Goal: Task Accomplishment & Management: Manage account settings

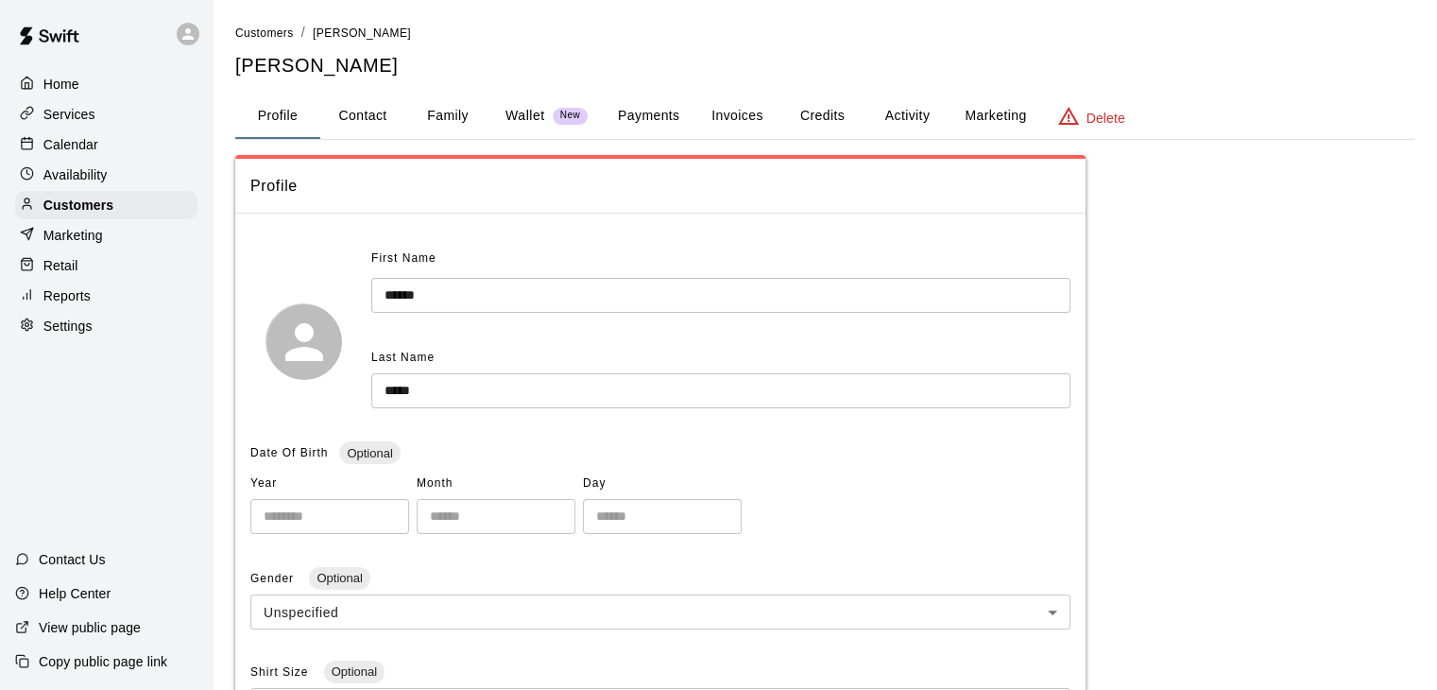
click at [71, 153] on p "Calendar" at bounding box center [70, 144] width 55 height 19
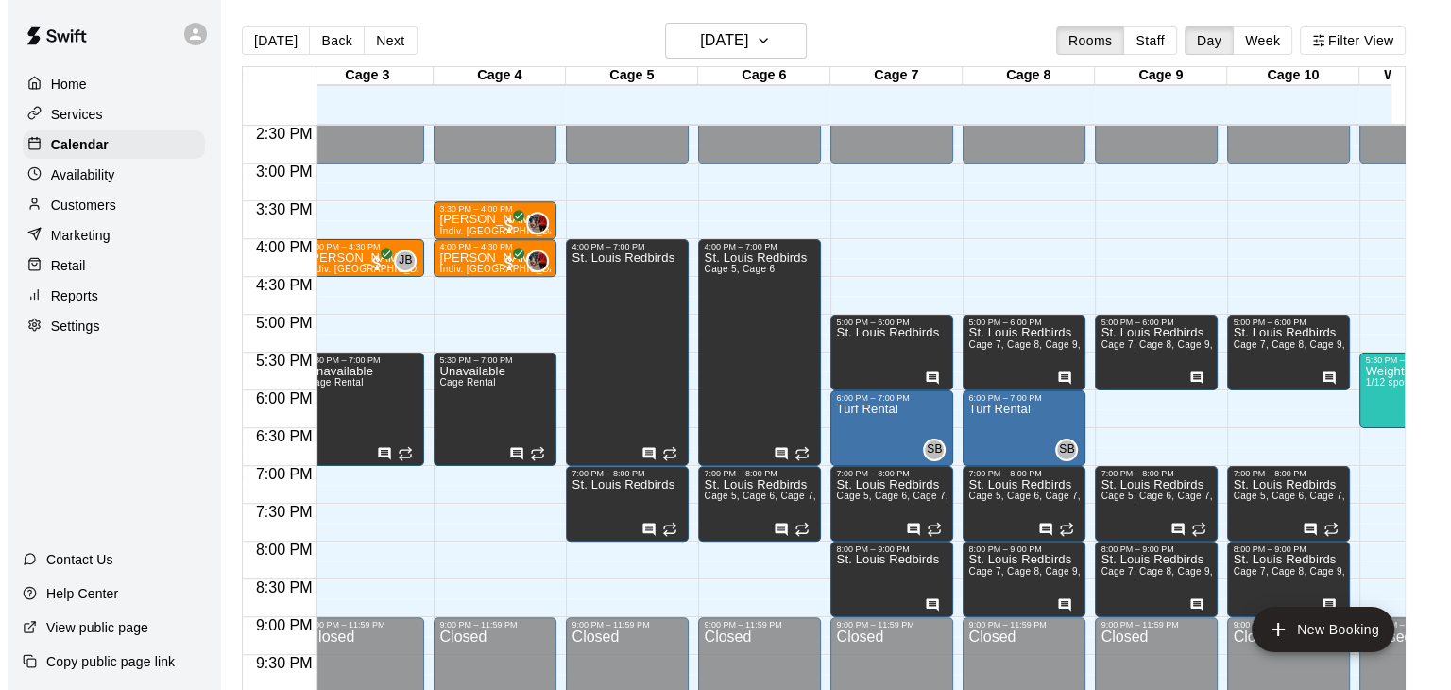
scroll to position [0, 366]
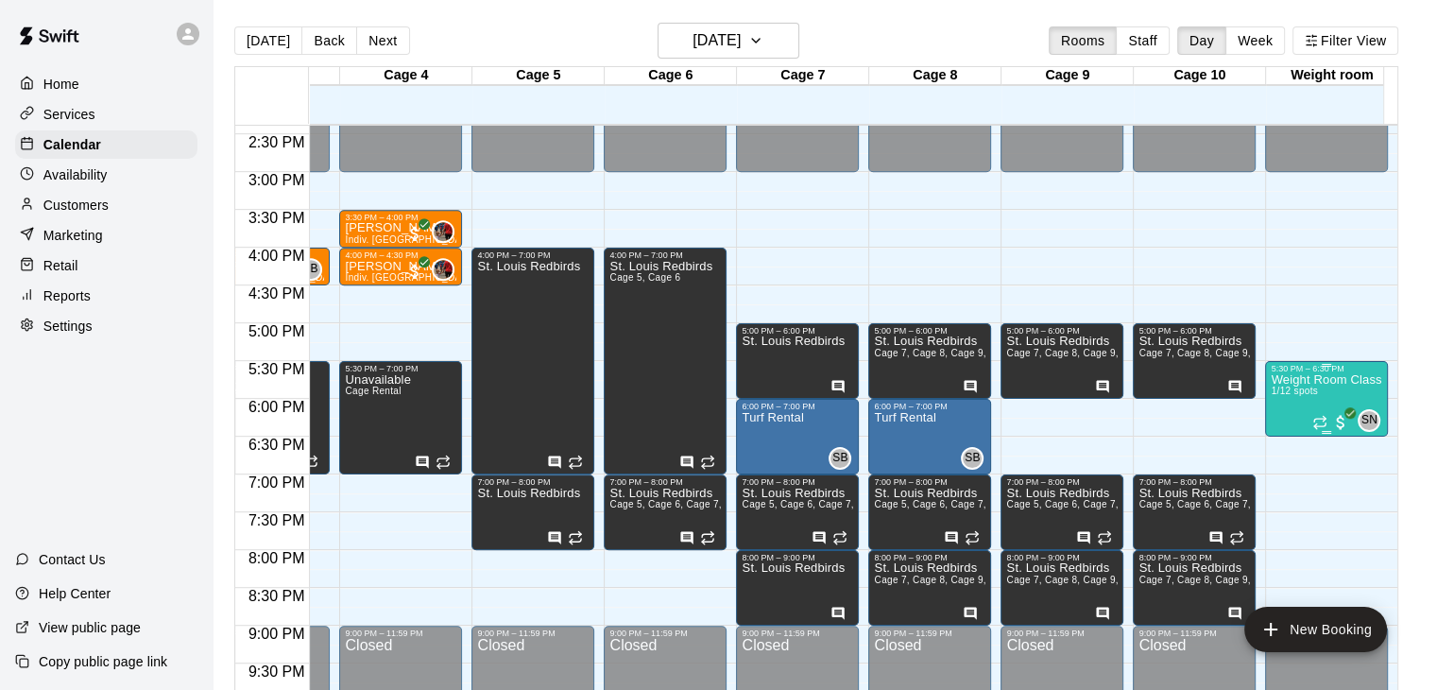
click at [1319, 380] on p "Weight Room Class ([DATE])" at bounding box center [1326, 380] width 111 height 0
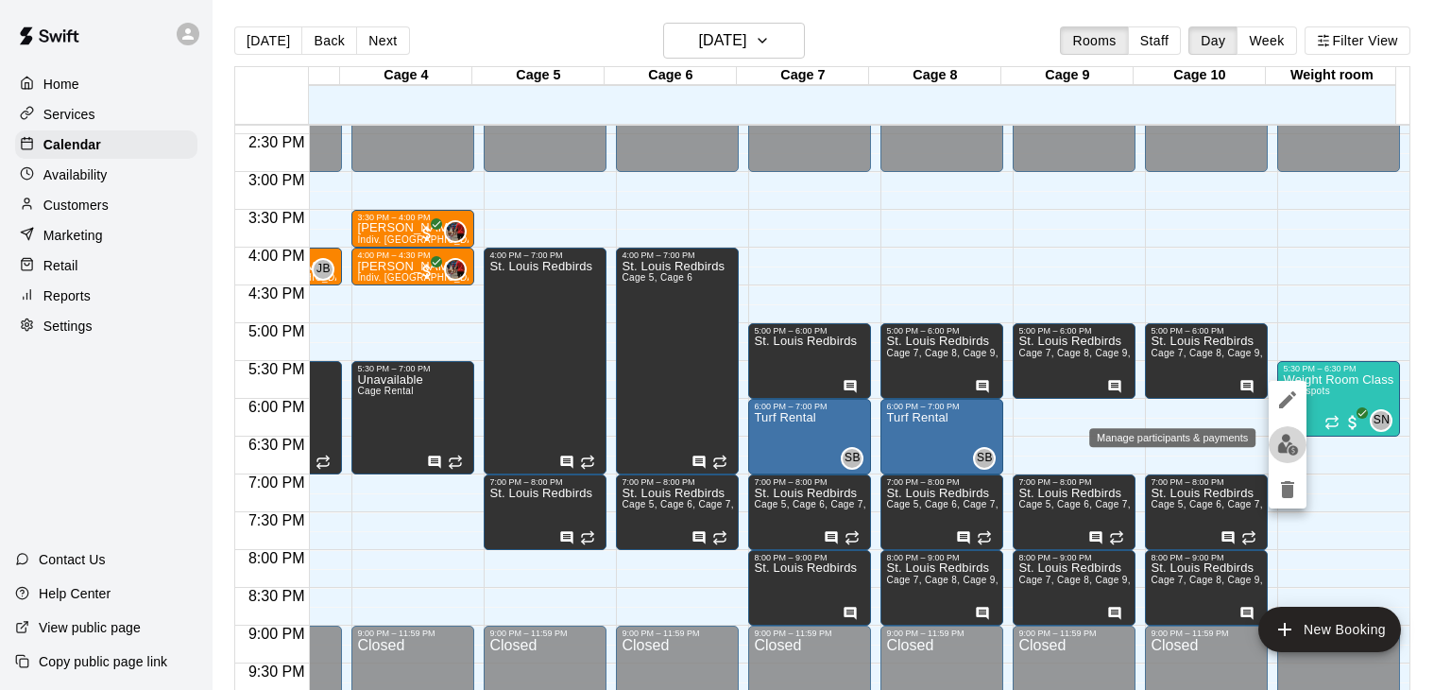
click at [1284, 426] on button "edit" at bounding box center [1288, 444] width 38 height 37
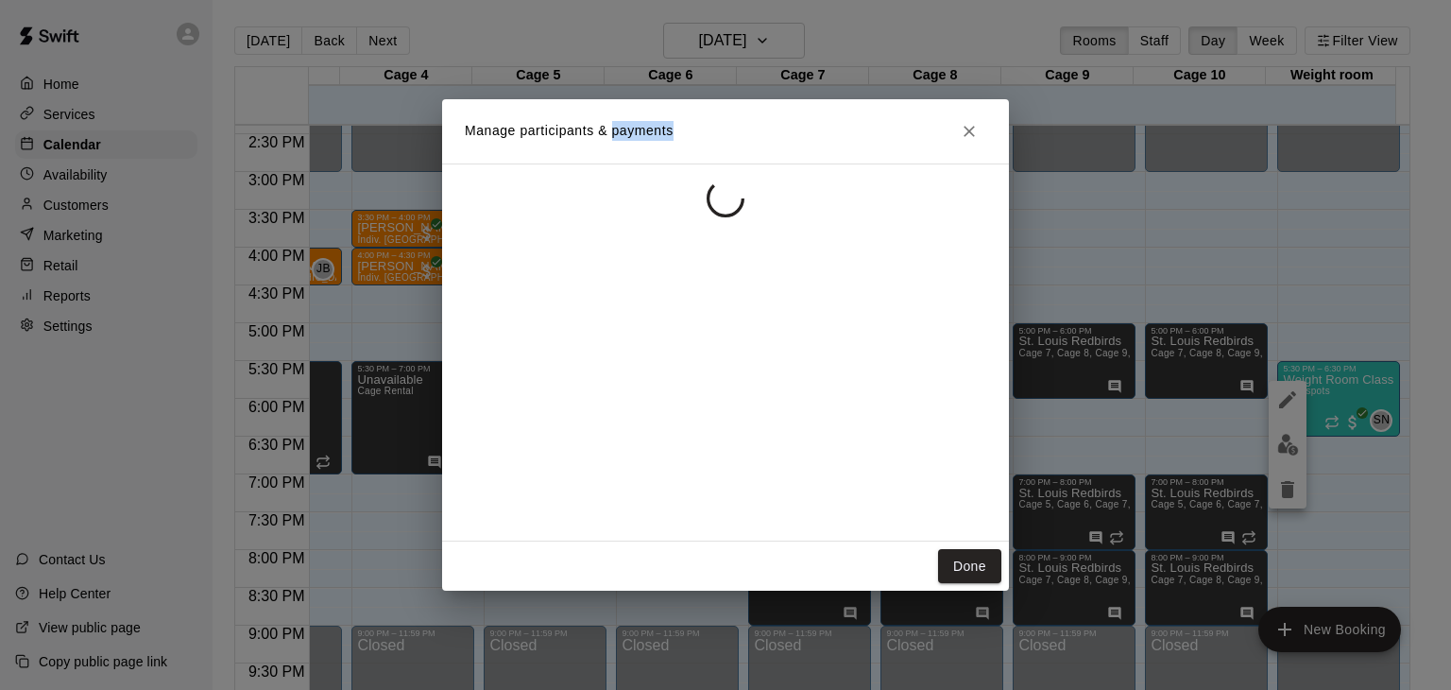
click at [1284, 426] on div "Manage participants & payments Done" at bounding box center [725, 345] width 1451 height 690
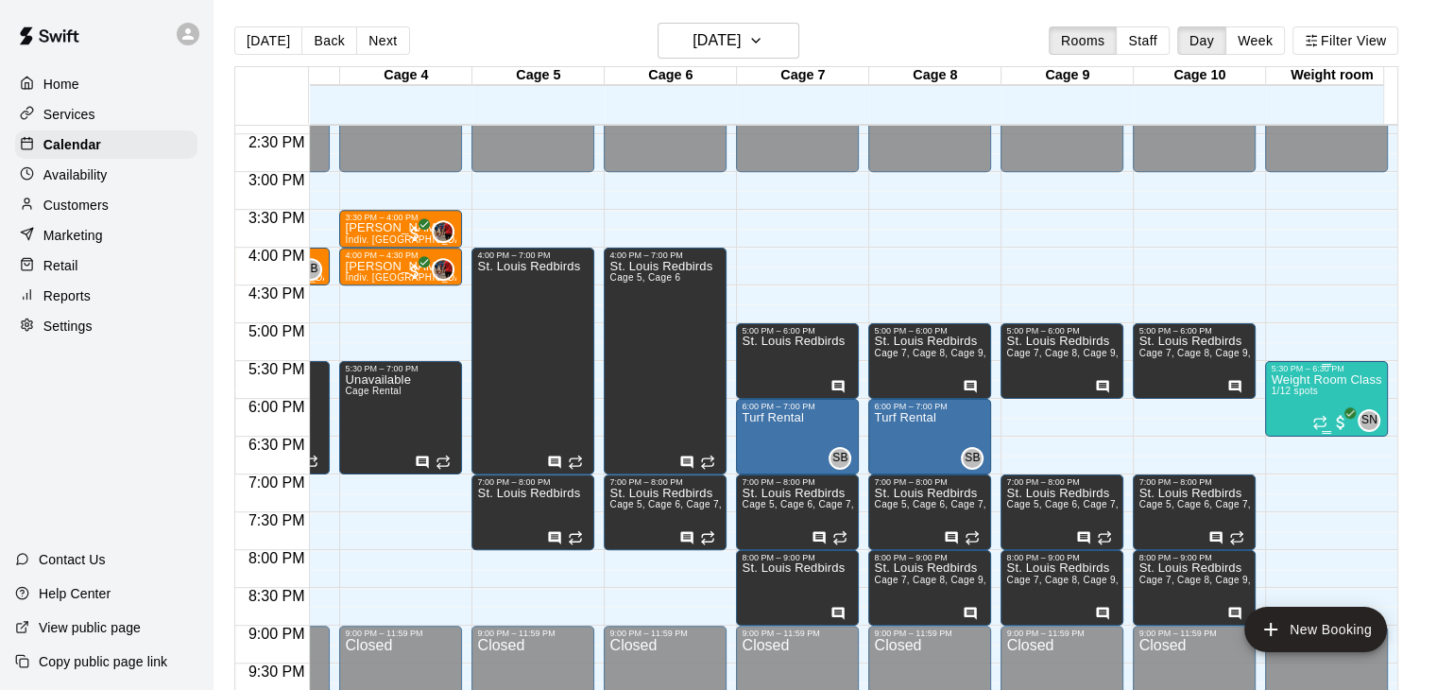
click at [1345, 380] on p "Weight Room Class ([DATE])" at bounding box center [1326, 380] width 111 height 0
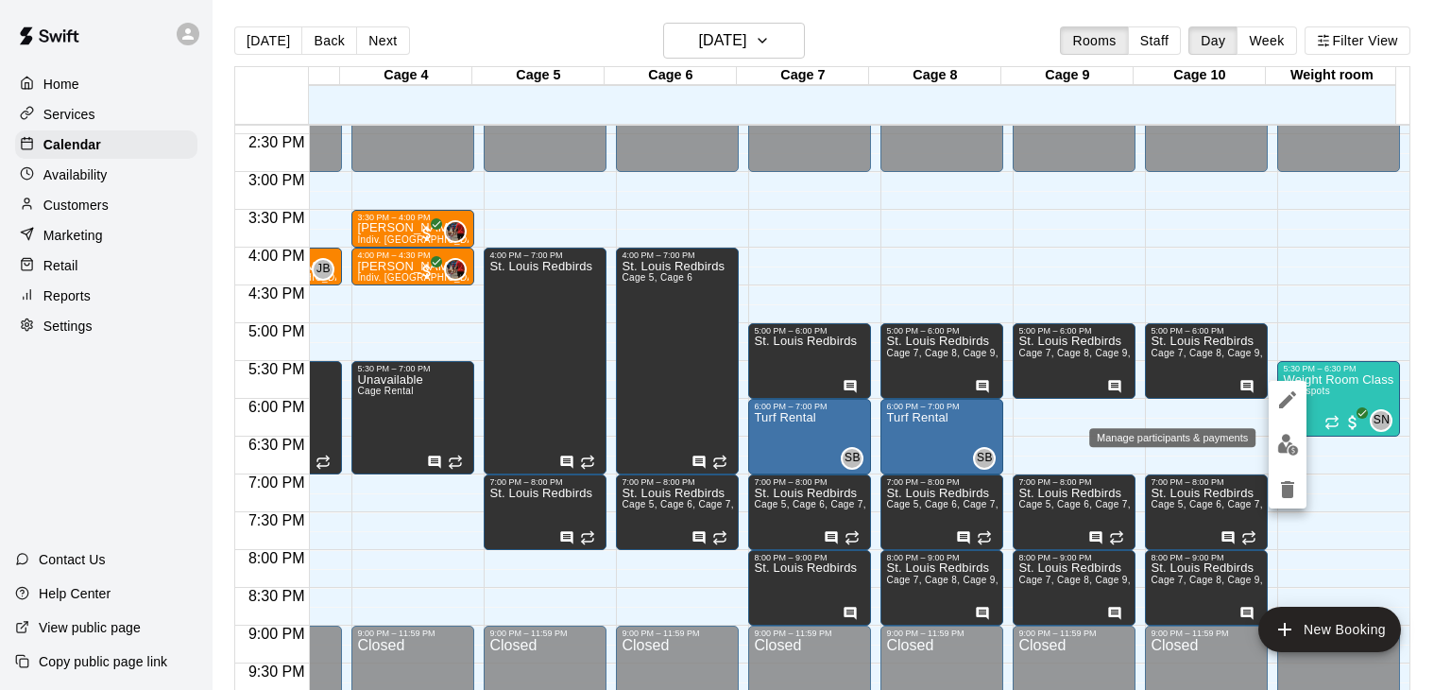
click at [1285, 434] on img "edit" at bounding box center [1288, 445] width 22 height 22
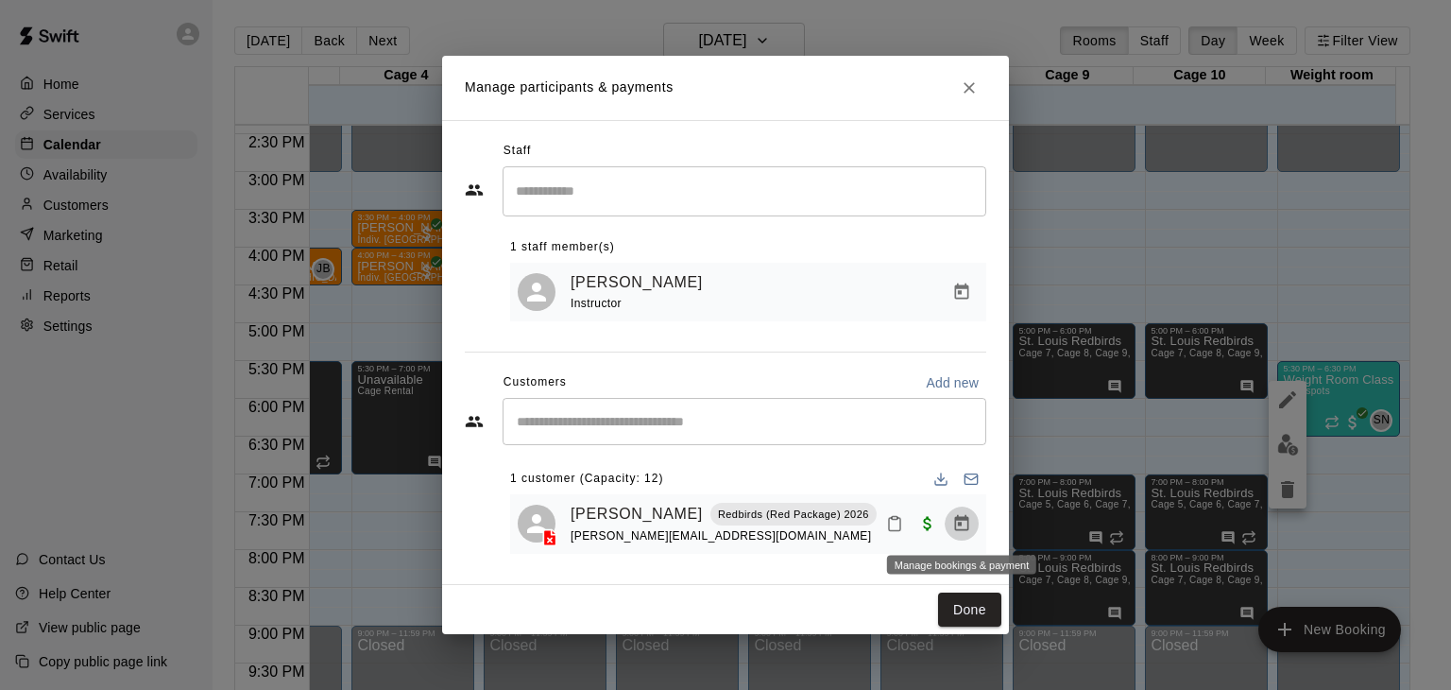
click at [964, 521] on icon "Manage bookings & payment" at bounding box center [962, 523] width 14 height 16
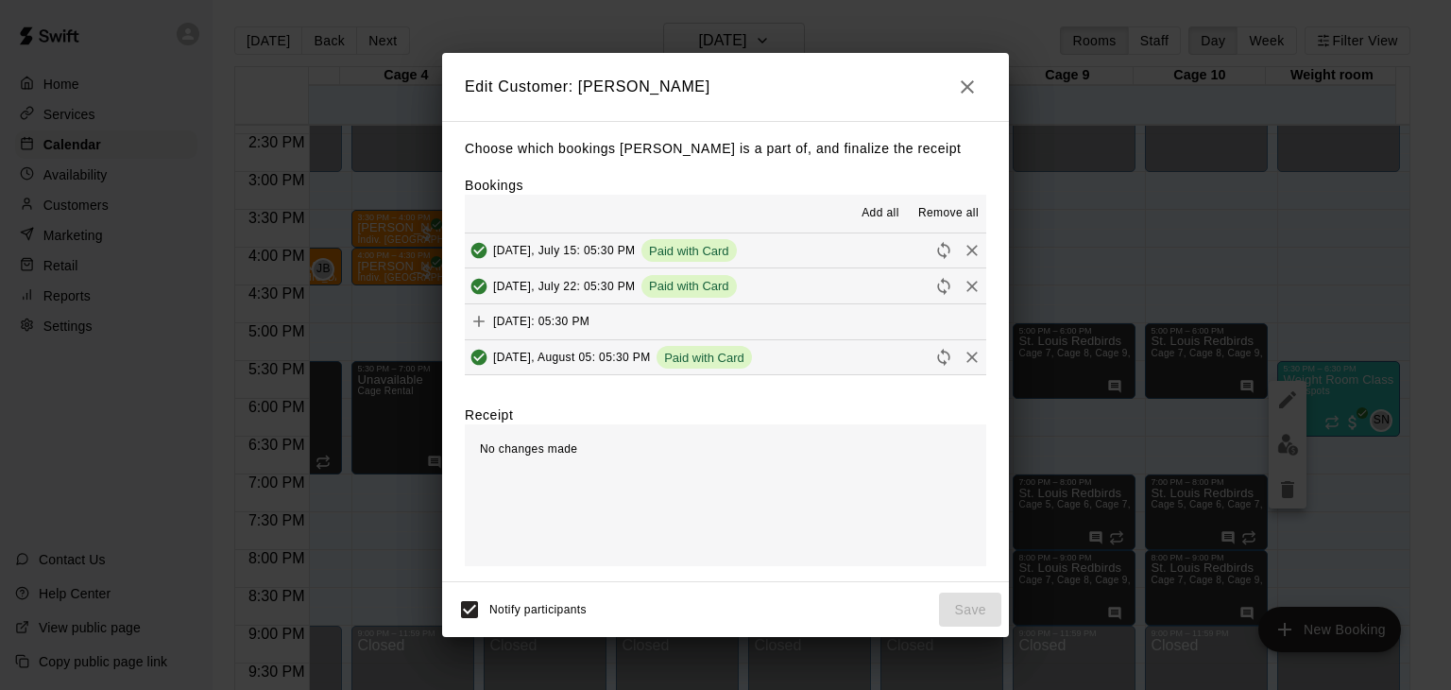
scroll to position [70, 0]
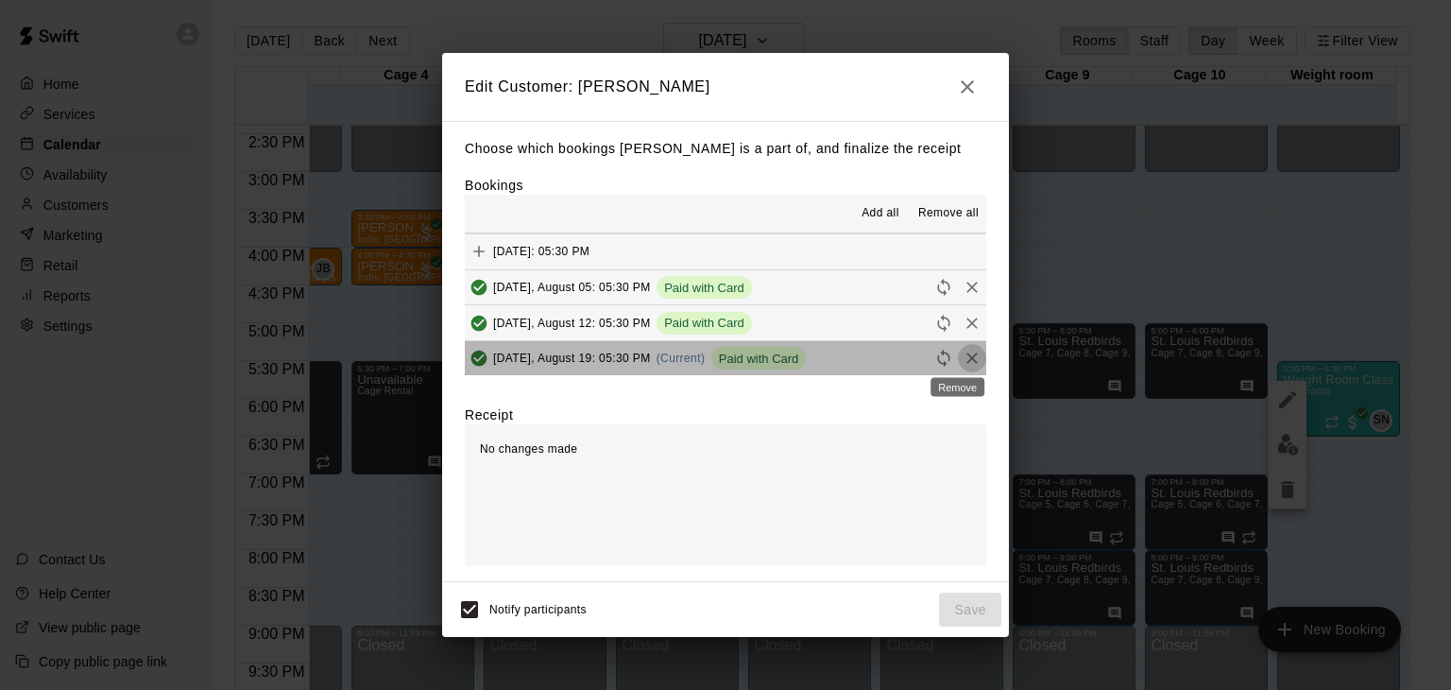
click at [963, 354] on icon "Remove" at bounding box center [972, 358] width 19 height 19
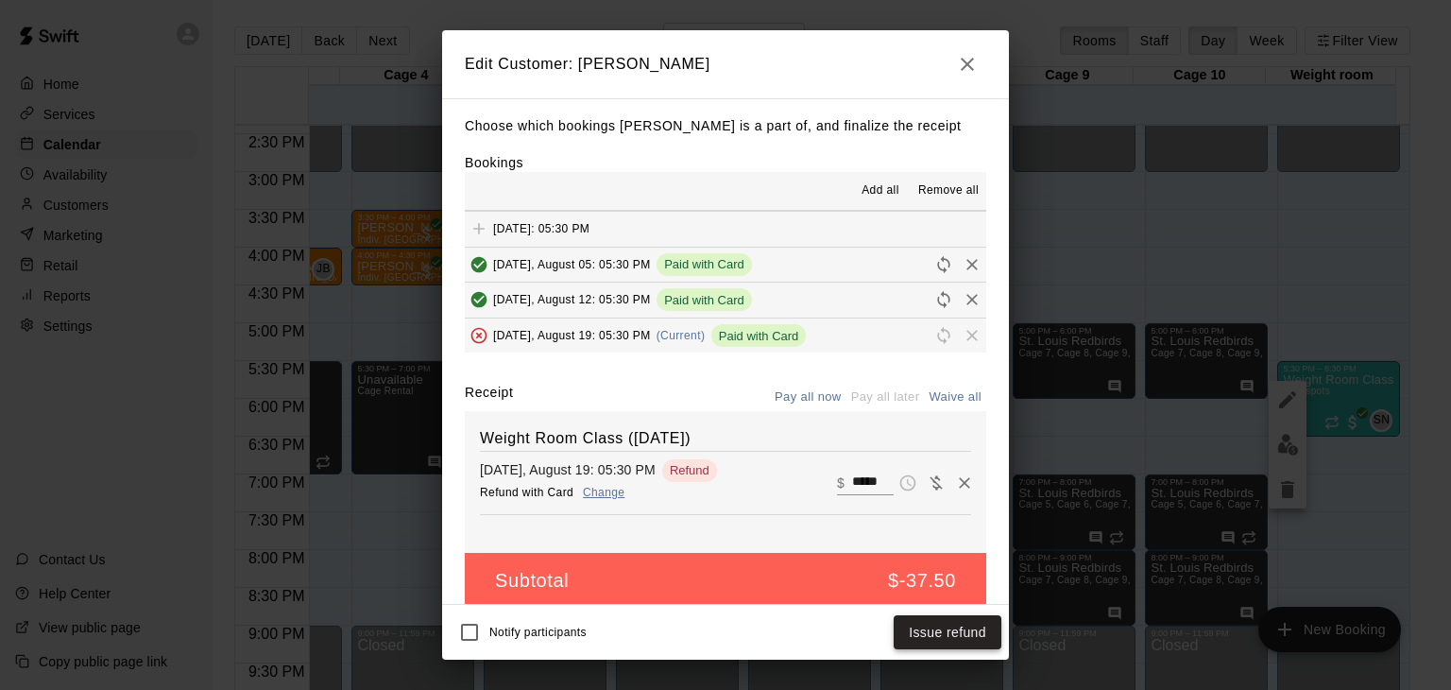
click at [941, 633] on button "Issue refund" at bounding box center [948, 632] width 108 height 35
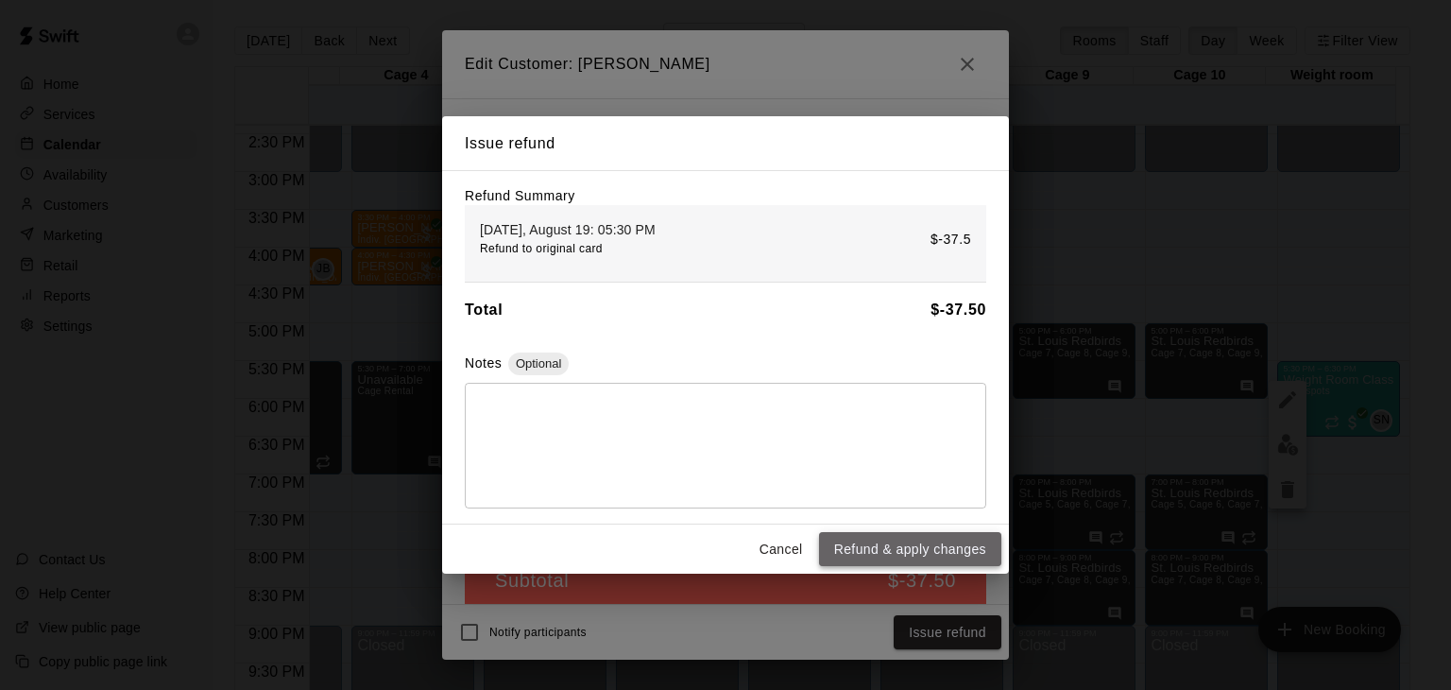
click at [935, 541] on button "Refund & apply changes" at bounding box center [910, 549] width 182 height 35
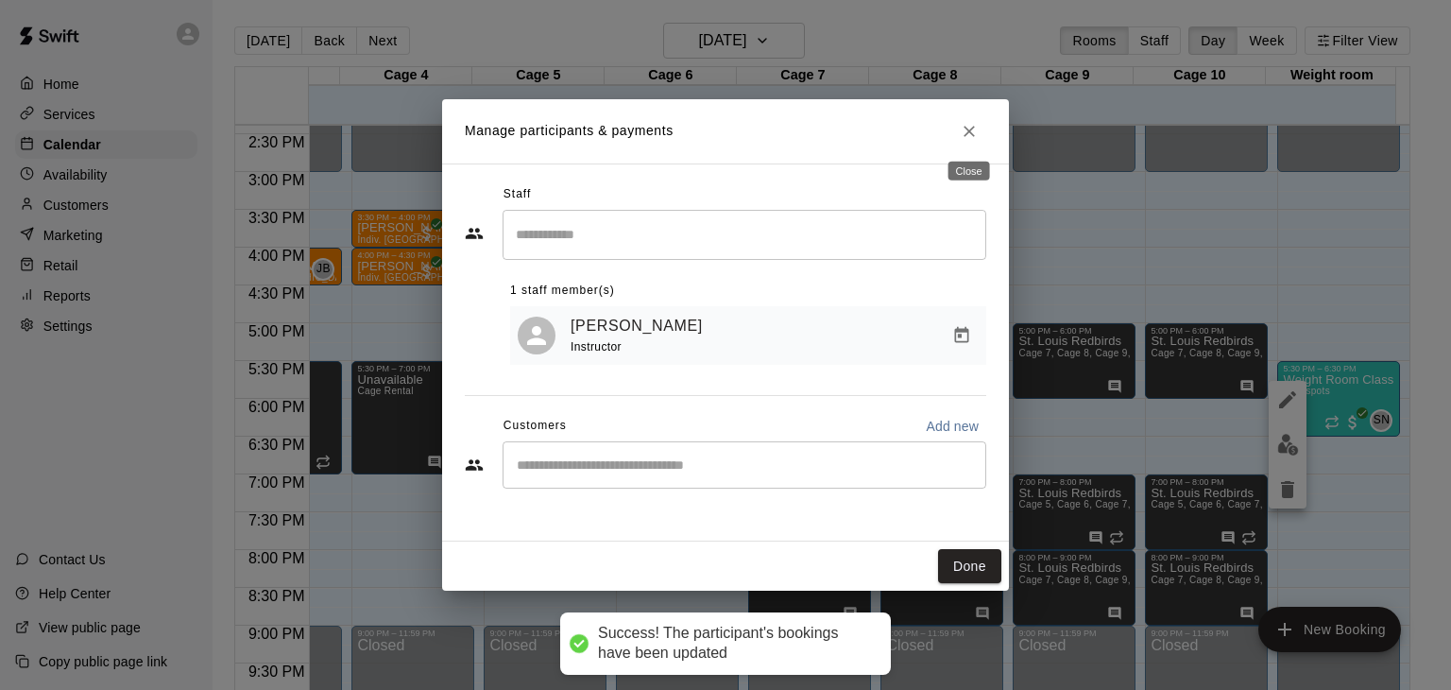
click at [967, 128] on icon "Close" at bounding box center [969, 131] width 11 height 11
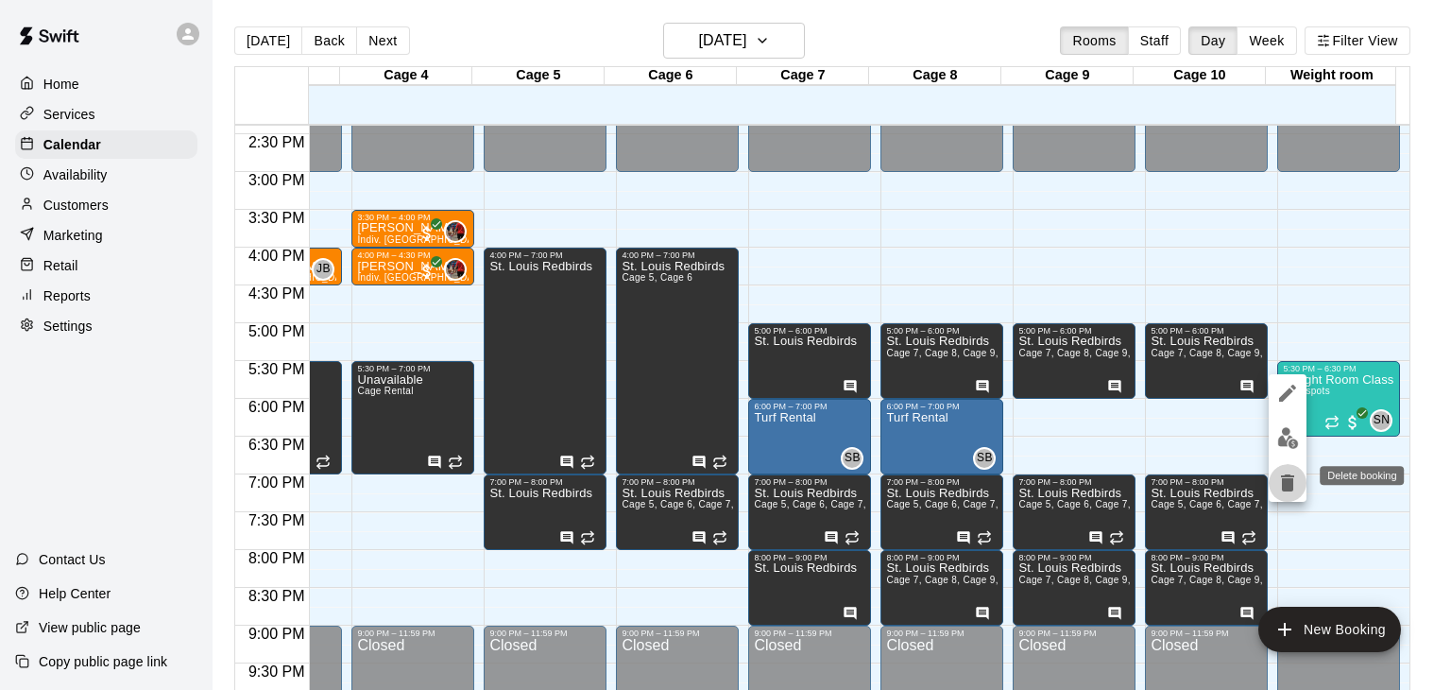
click at [1279, 497] on button "delete" at bounding box center [1288, 483] width 38 height 38
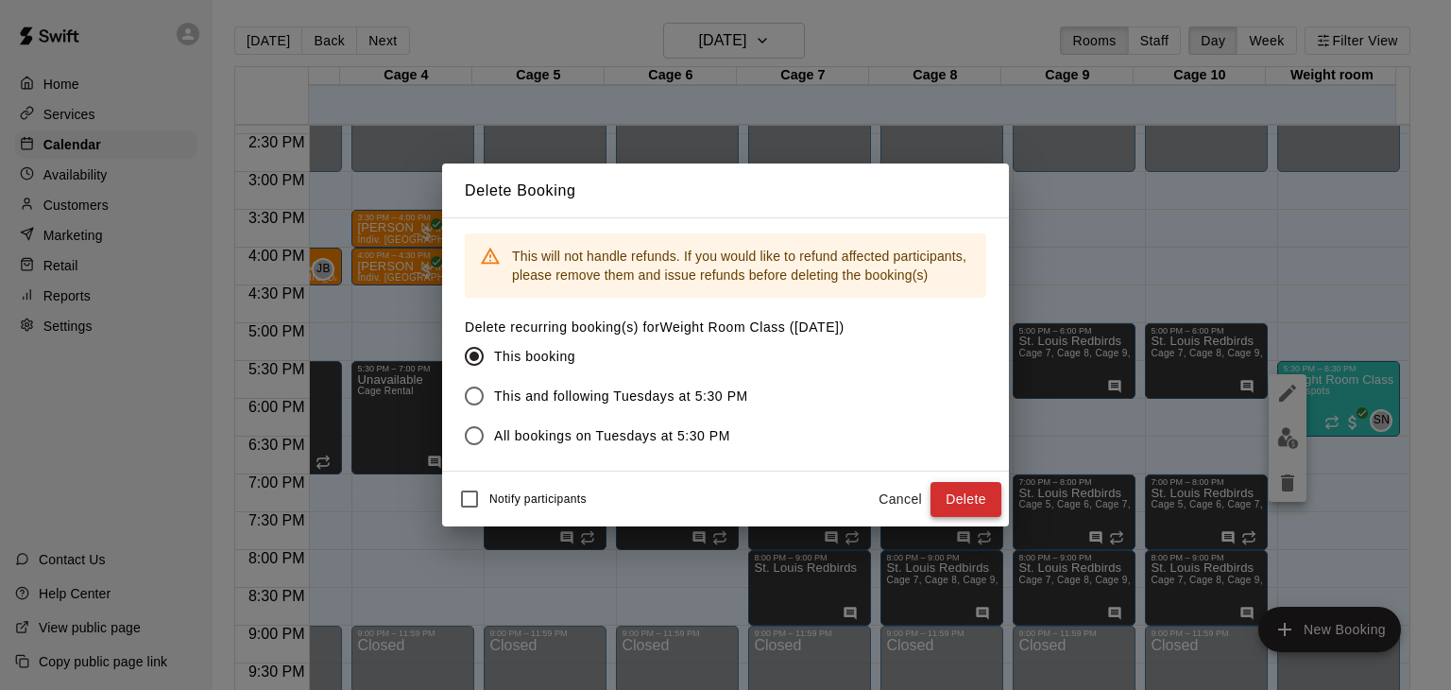
click at [956, 500] on button "Delete" at bounding box center [966, 499] width 71 height 35
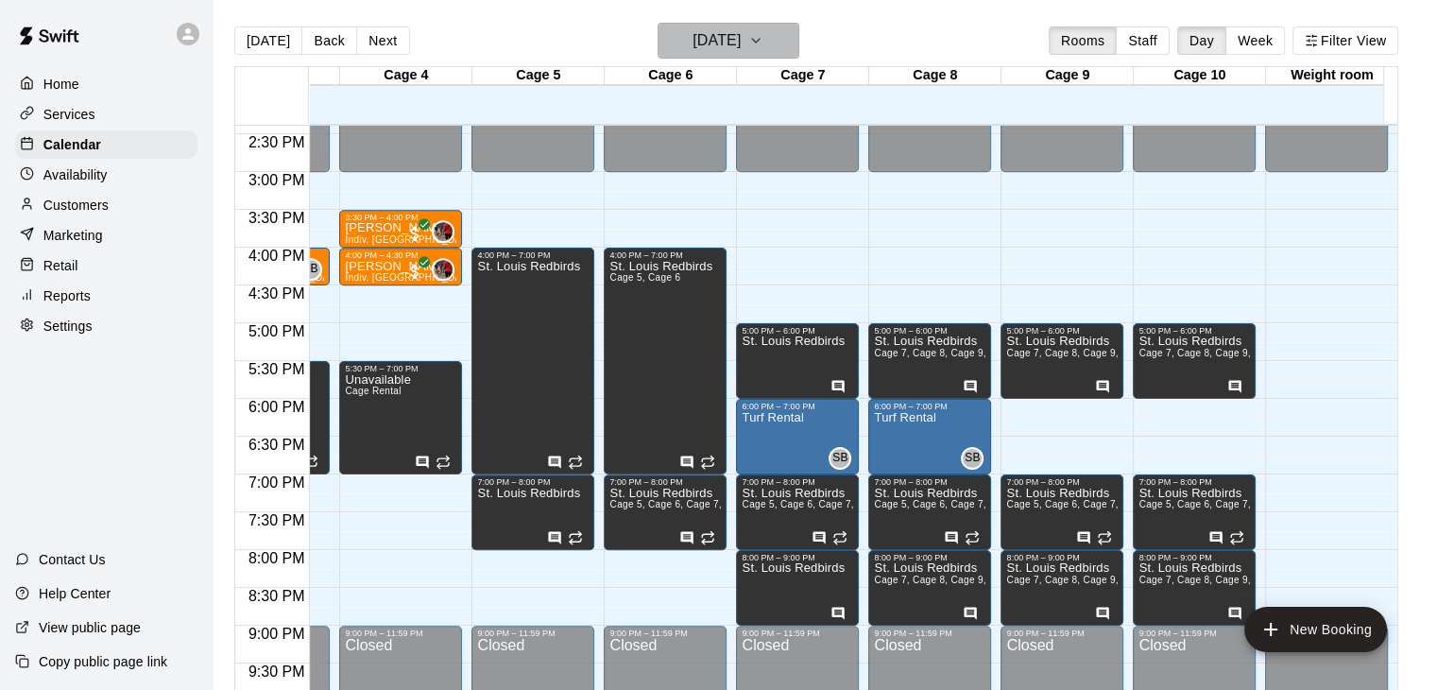
click at [741, 36] on h6 "[DATE]" at bounding box center [717, 40] width 48 height 26
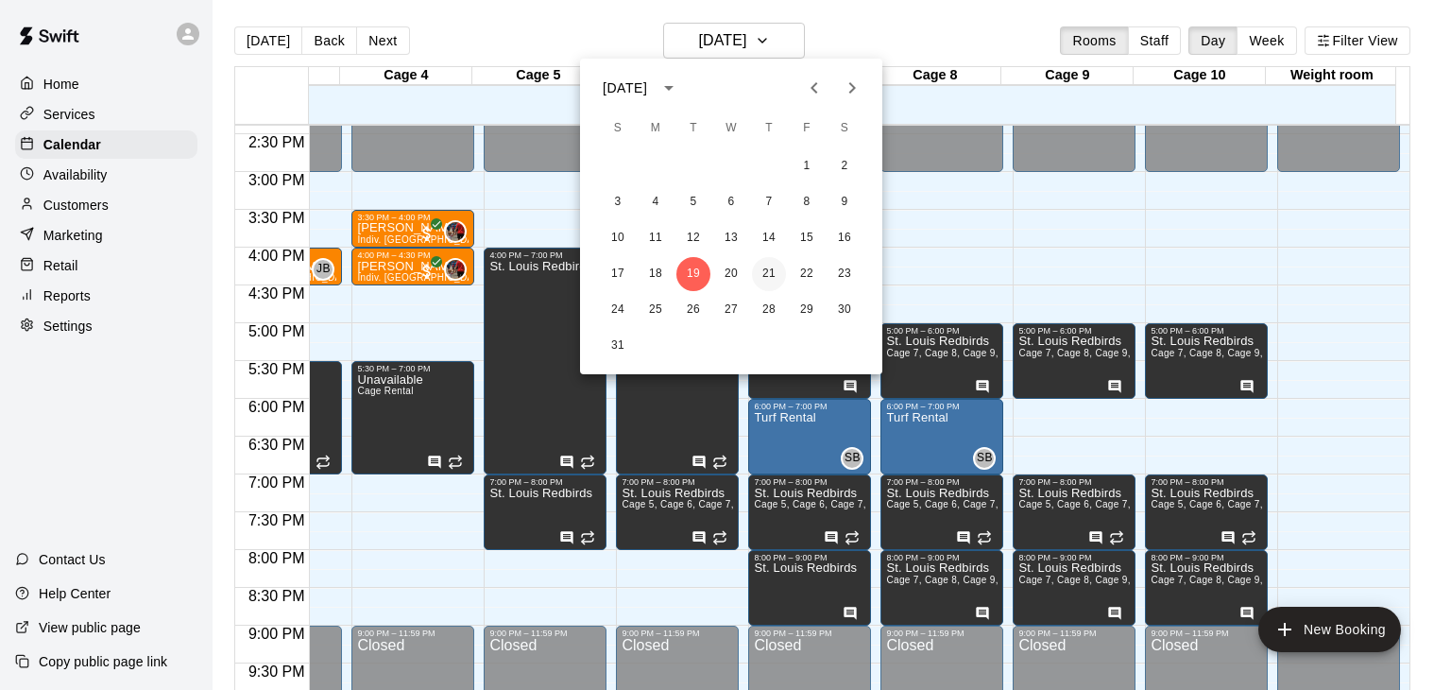
click at [766, 270] on button "21" at bounding box center [769, 274] width 34 height 34
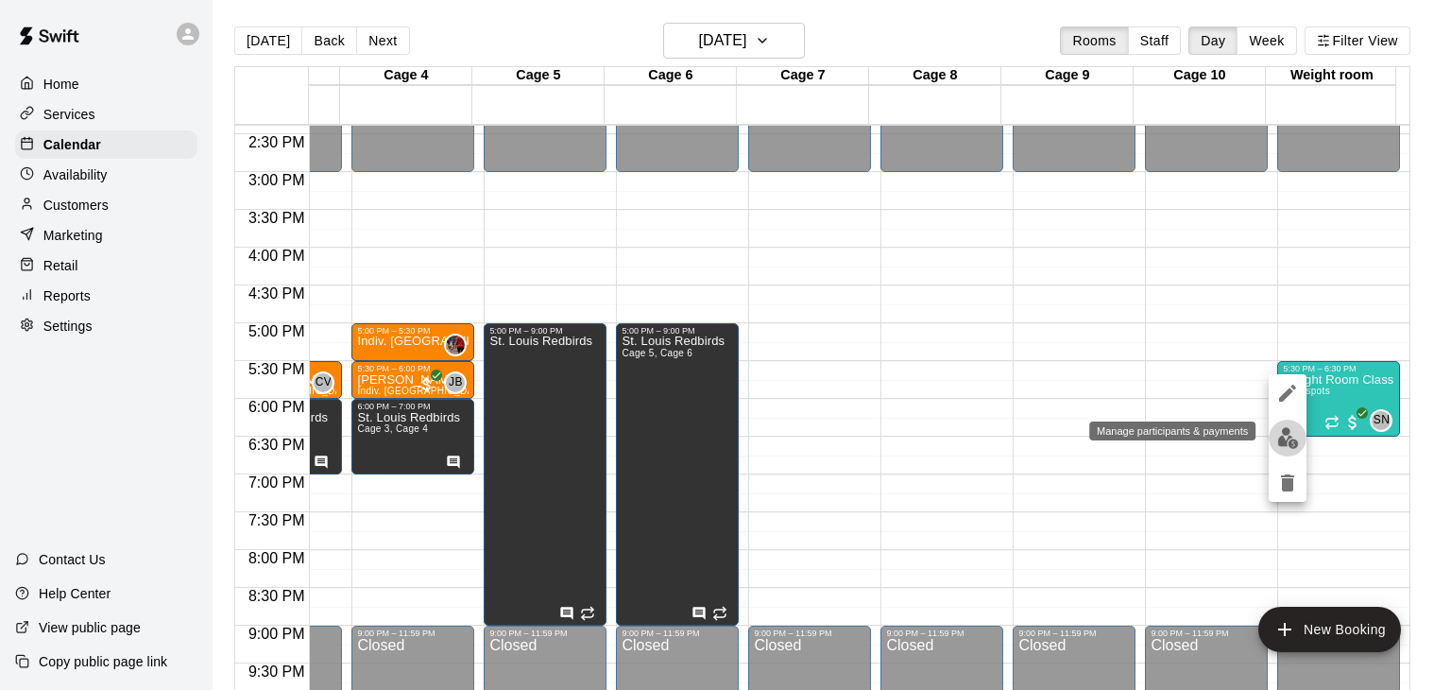
click at [1281, 431] on img "edit" at bounding box center [1288, 438] width 22 height 22
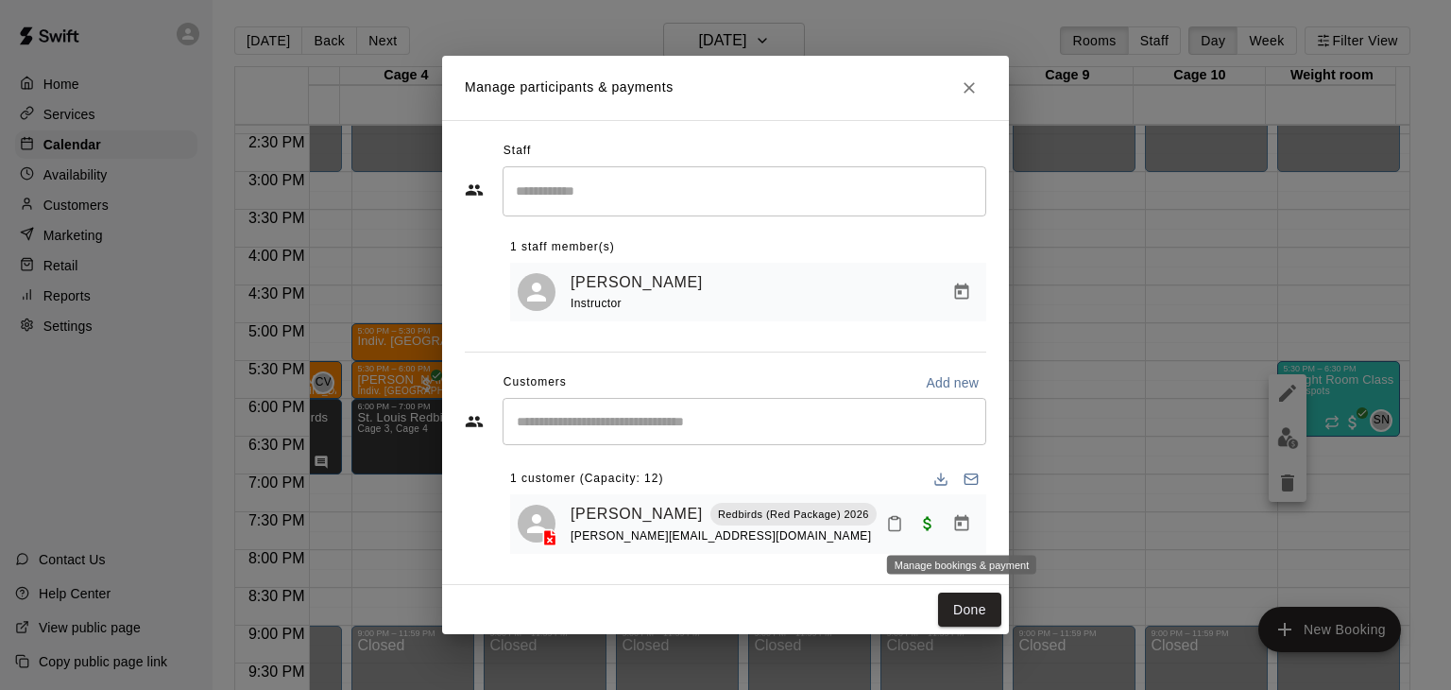
click at [959, 523] on icon "Manage bookings & payment" at bounding box center [962, 523] width 14 height 16
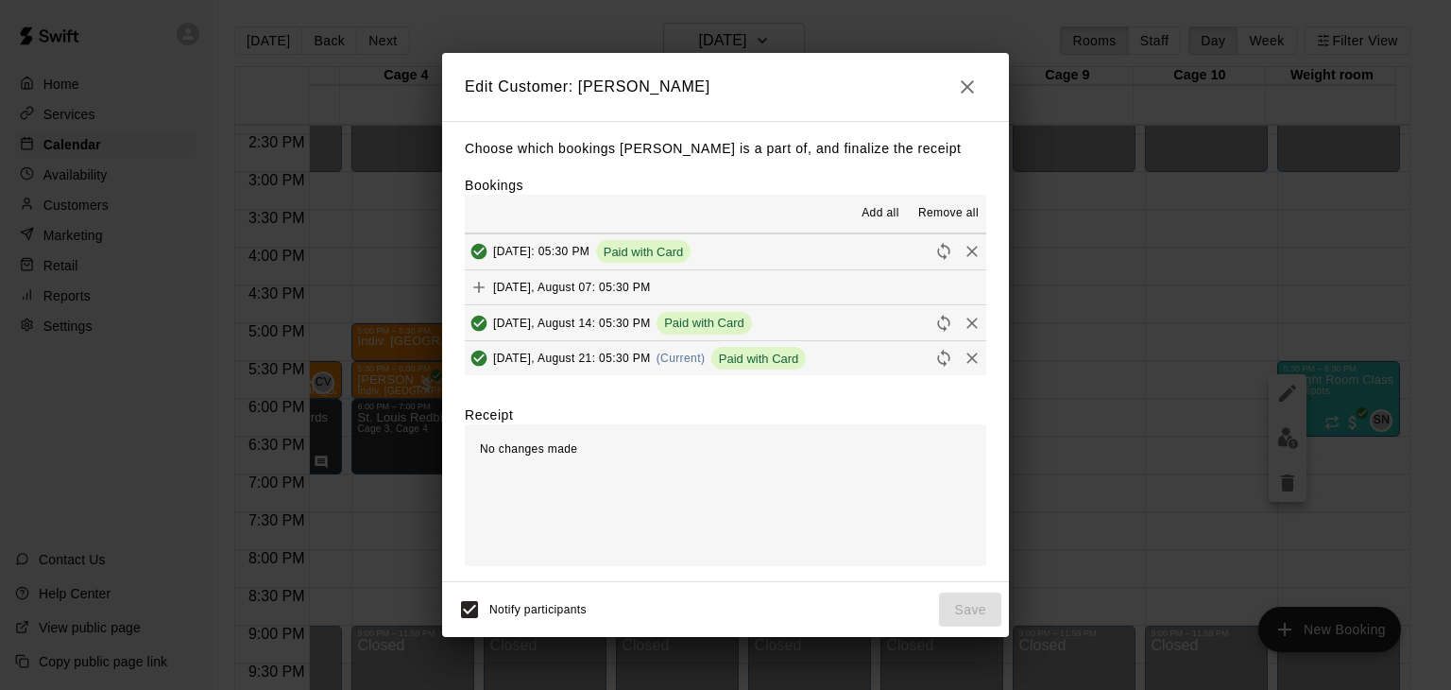
click at [960, 365] on body "Home Services Calendar Availability Customers Marketing Retail Reports Settings…" at bounding box center [725, 360] width 1451 height 720
click at [963, 351] on icon "Remove" at bounding box center [972, 358] width 19 height 19
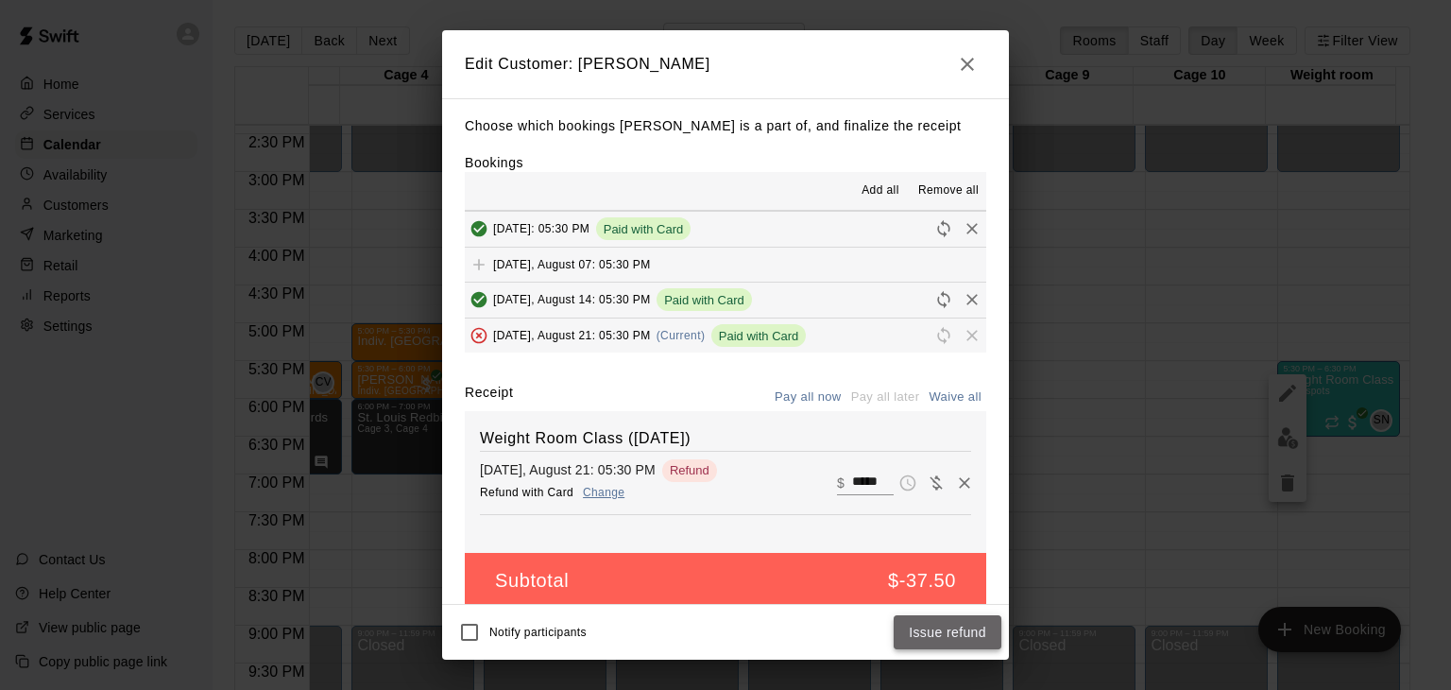
click at [959, 640] on button "Issue refund" at bounding box center [948, 632] width 108 height 35
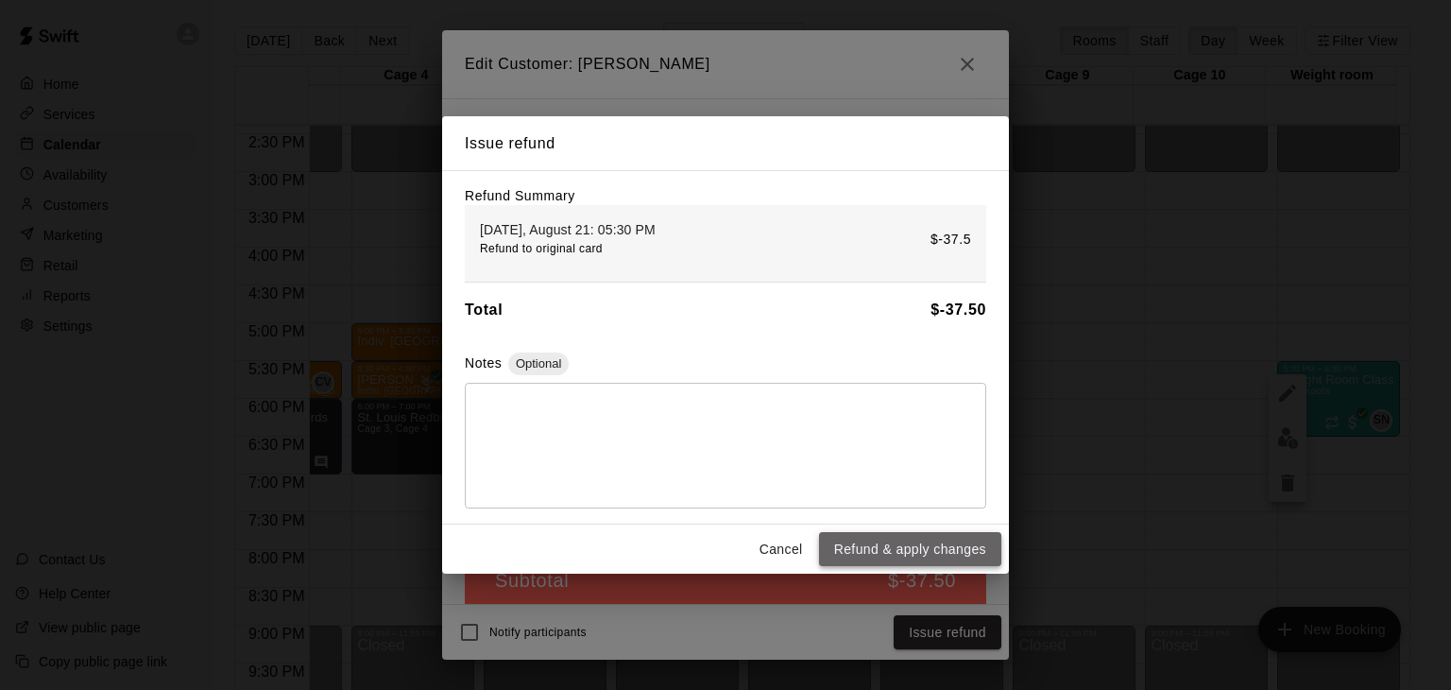
click at [910, 547] on button "Refund & apply changes" at bounding box center [910, 549] width 182 height 35
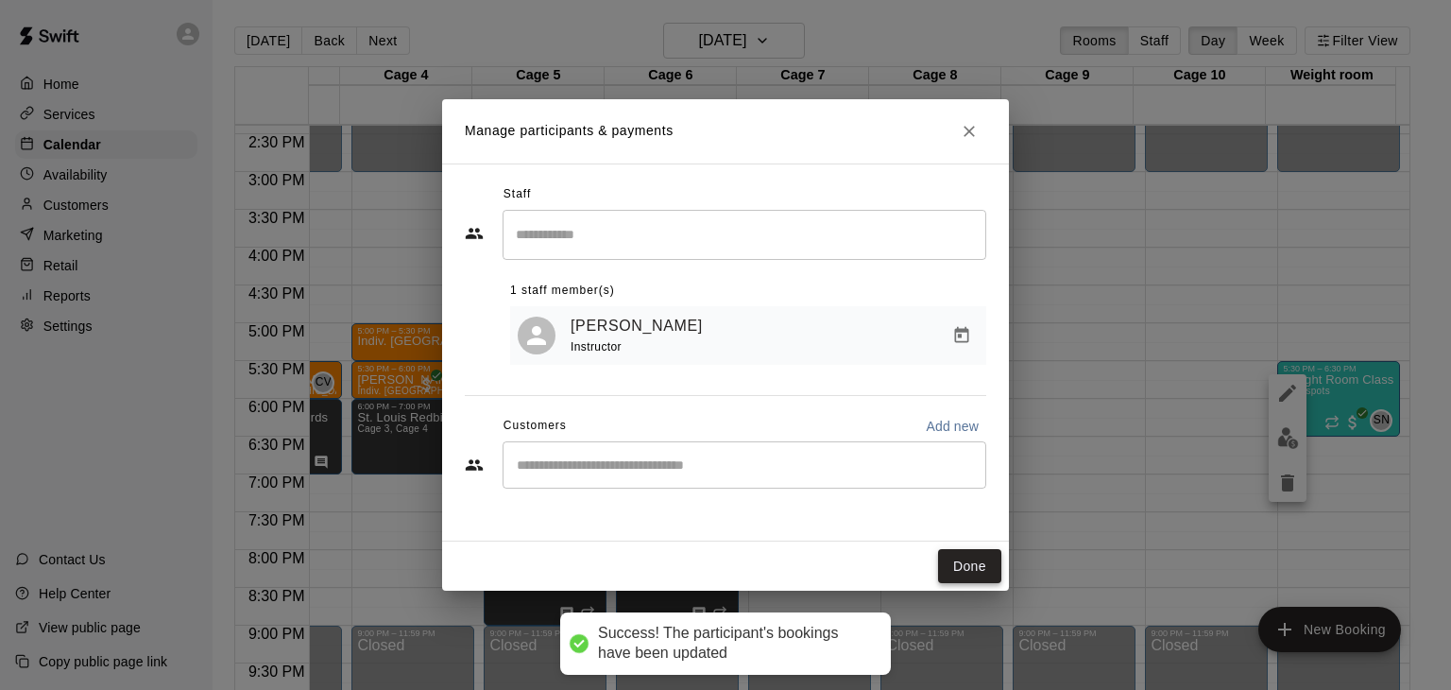
click at [968, 572] on button "Done" at bounding box center [969, 566] width 63 height 35
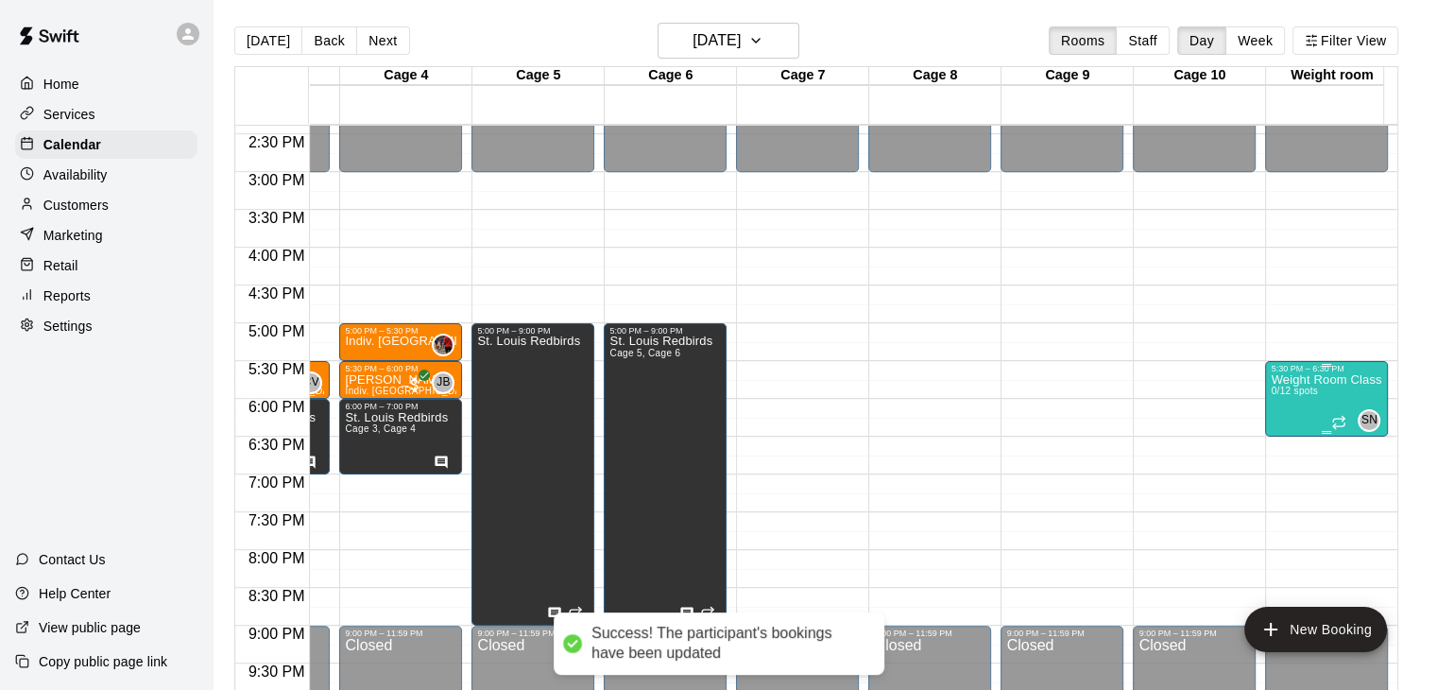
click at [1333, 380] on p "Weight Room Class ([DATE])" at bounding box center [1326, 380] width 111 height 0
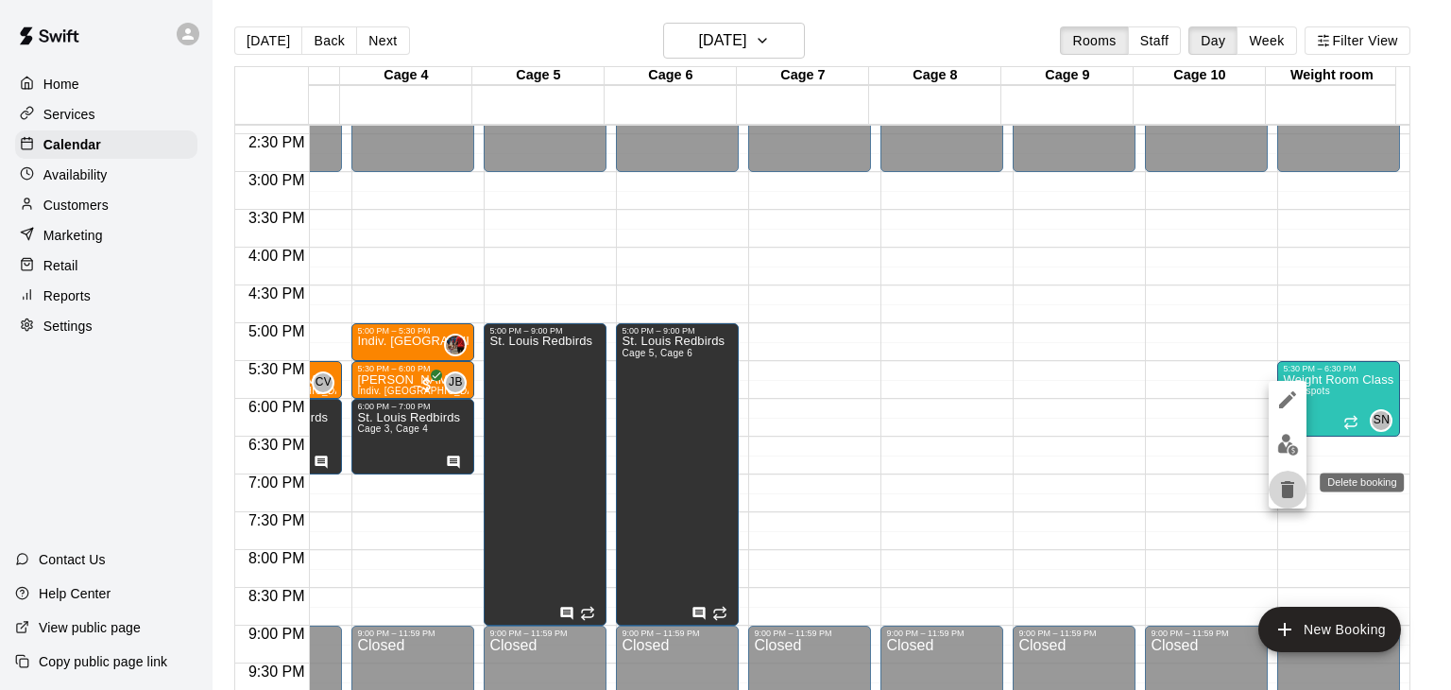
click at [1291, 494] on icon "delete" at bounding box center [1287, 489] width 13 height 17
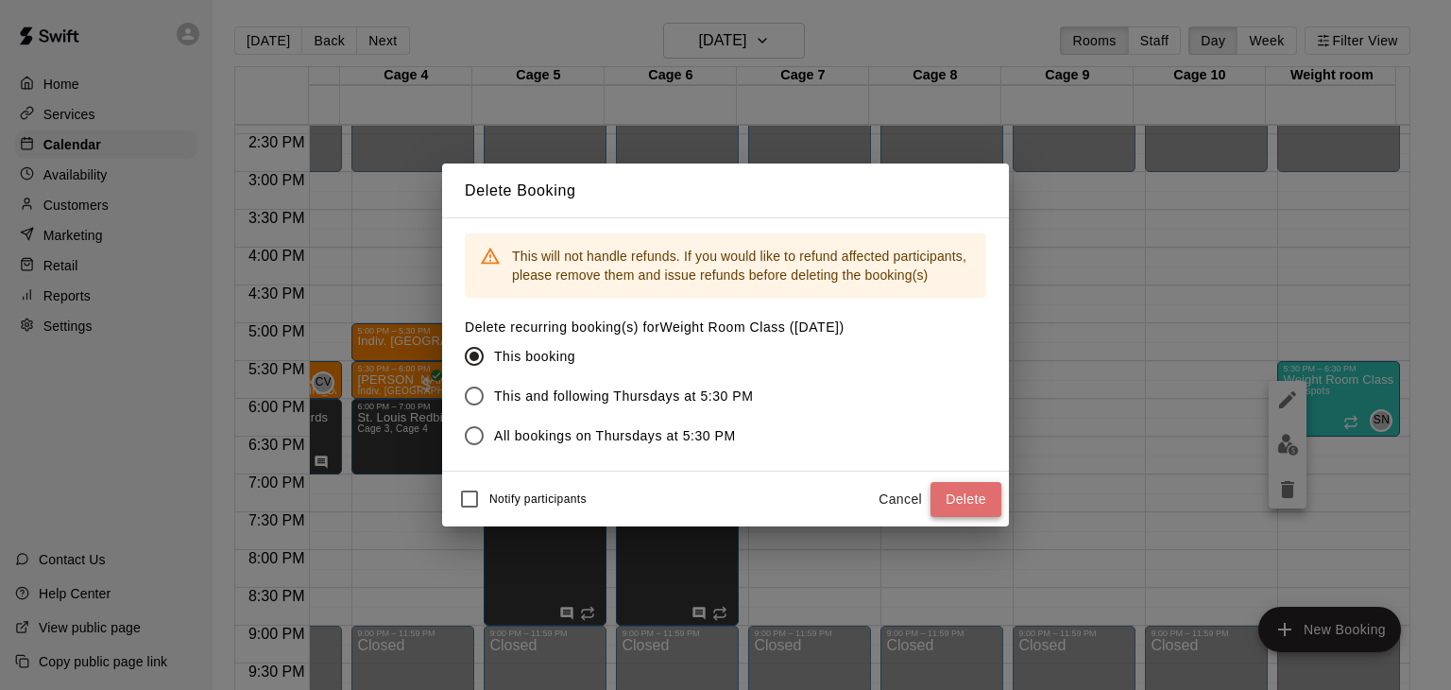
click at [969, 497] on button "Delete" at bounding box center [966, 499] width 71 height 35
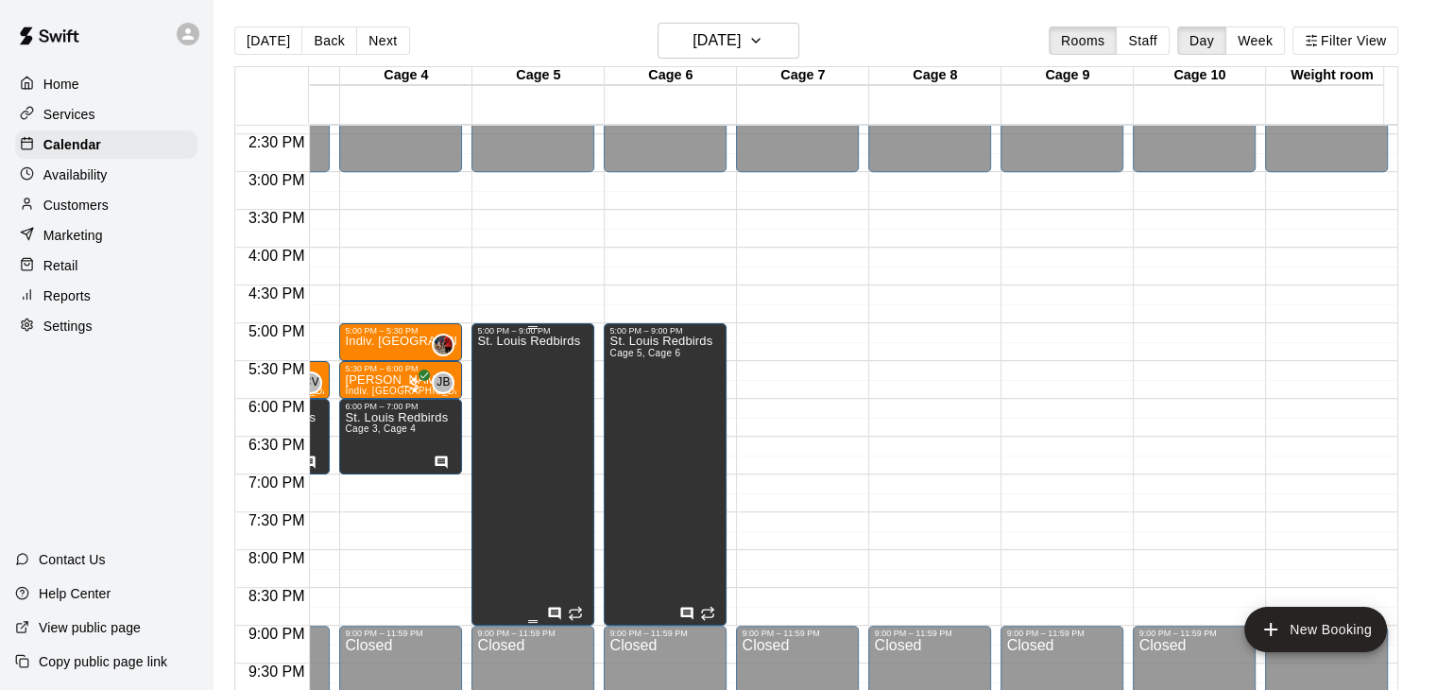
scroll to position [0, 0]
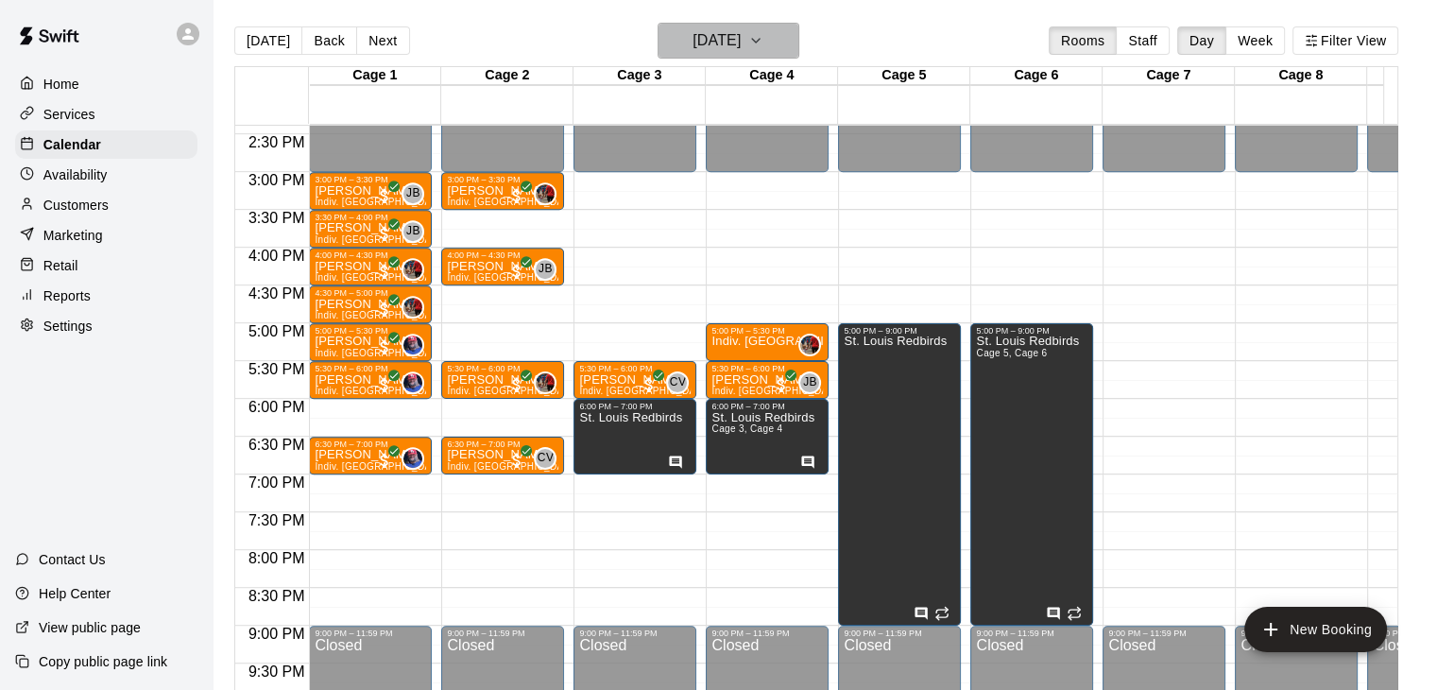
click at [707, 55] on button "[DATE]" at bounding box center [729, 41] width 142 height 36
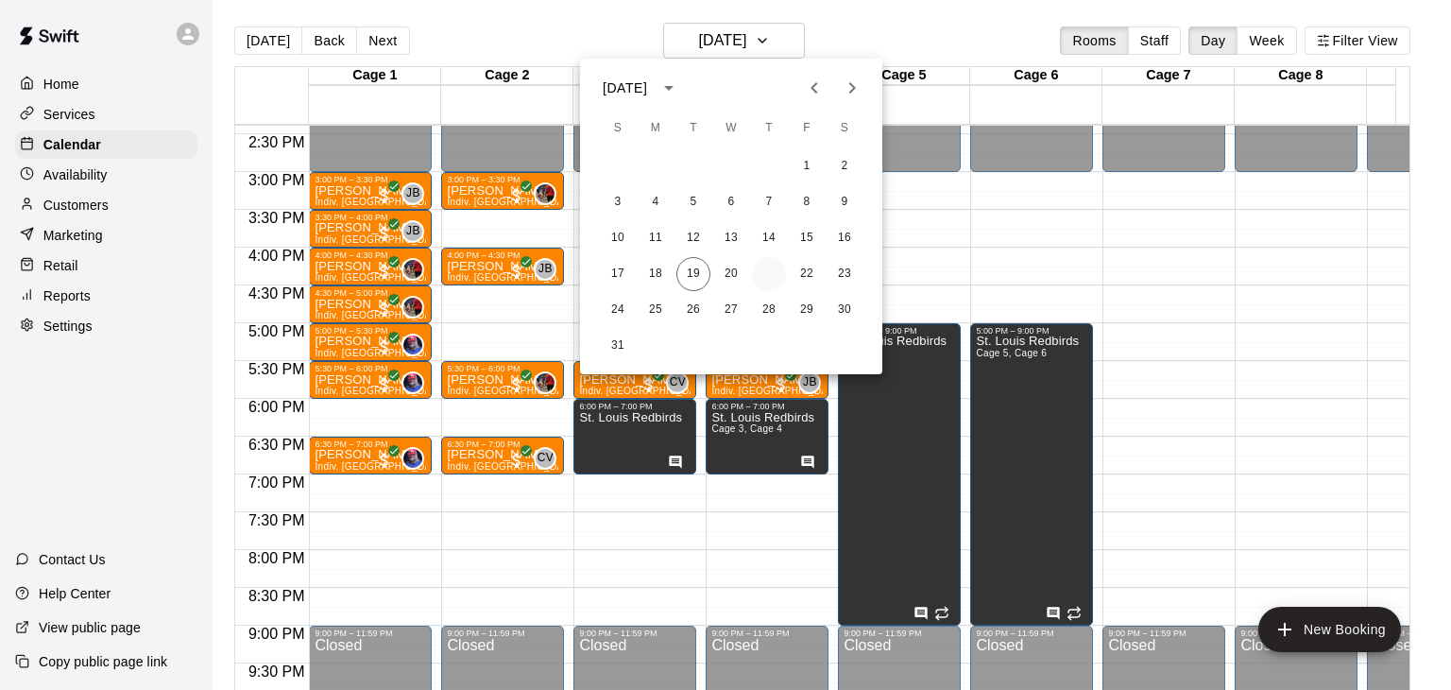
click at [762, 266] on button "21" at bounding box center [769, 274] width 34 height 34
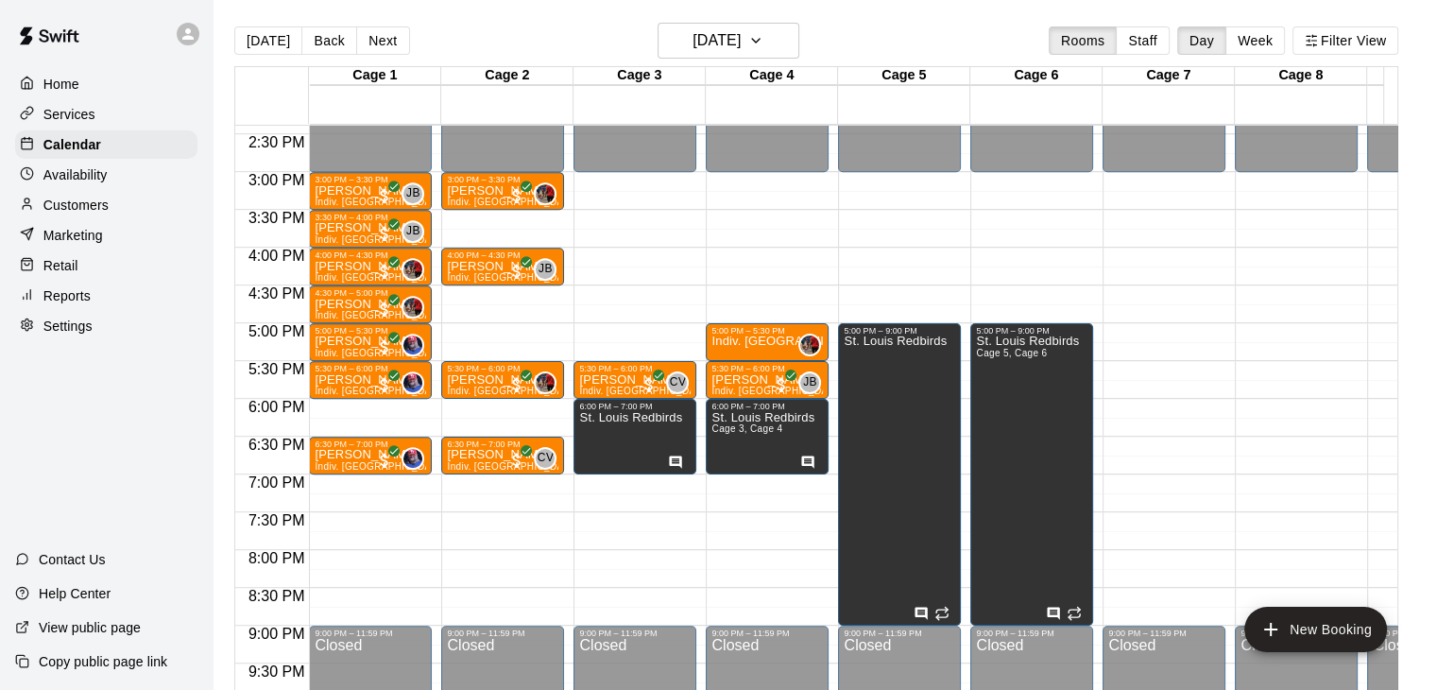
click at [753, 21] on main "[DATE] Back [DATE][DATE] Rooms Staff Day Week Filter View Cage 1 21 Thu Cage 2 …" at bounding box center [825, 360] width 1224 height 720
click at [741, 35] on h6 "[DATE]" at bounding box center [717, 40] width 48 height 26
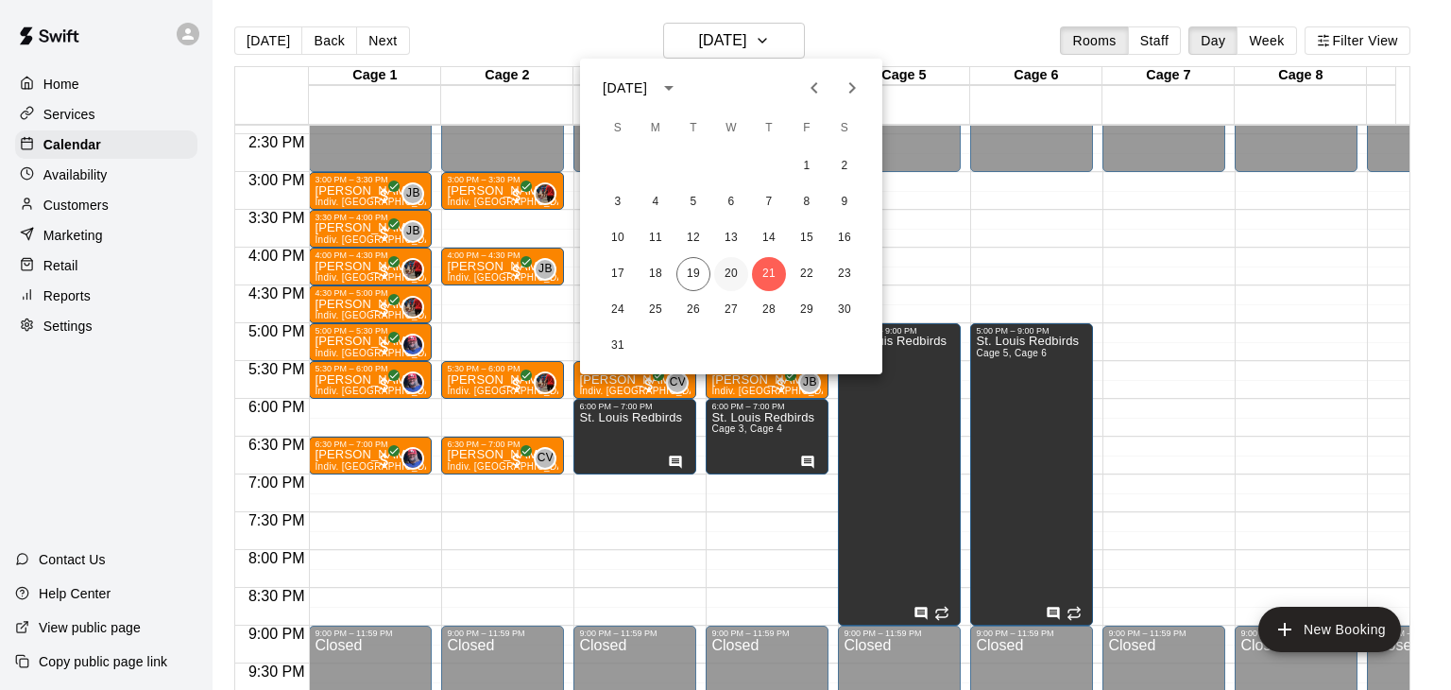
click at [722, 263] on button "20" at bounding box center [731, 274] width 34 height 34
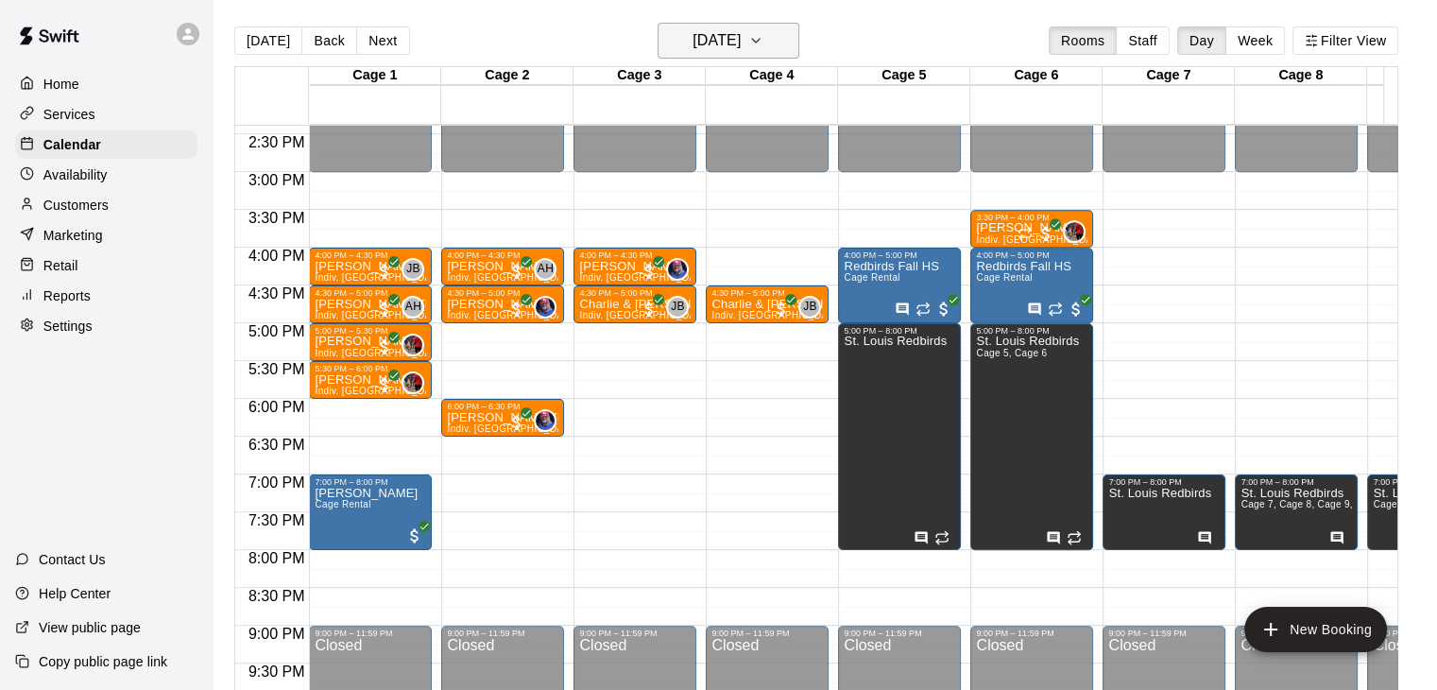
click at [705, 36] on h6 "[DATE]" at bounding box center [717, 40] width 48 height 26
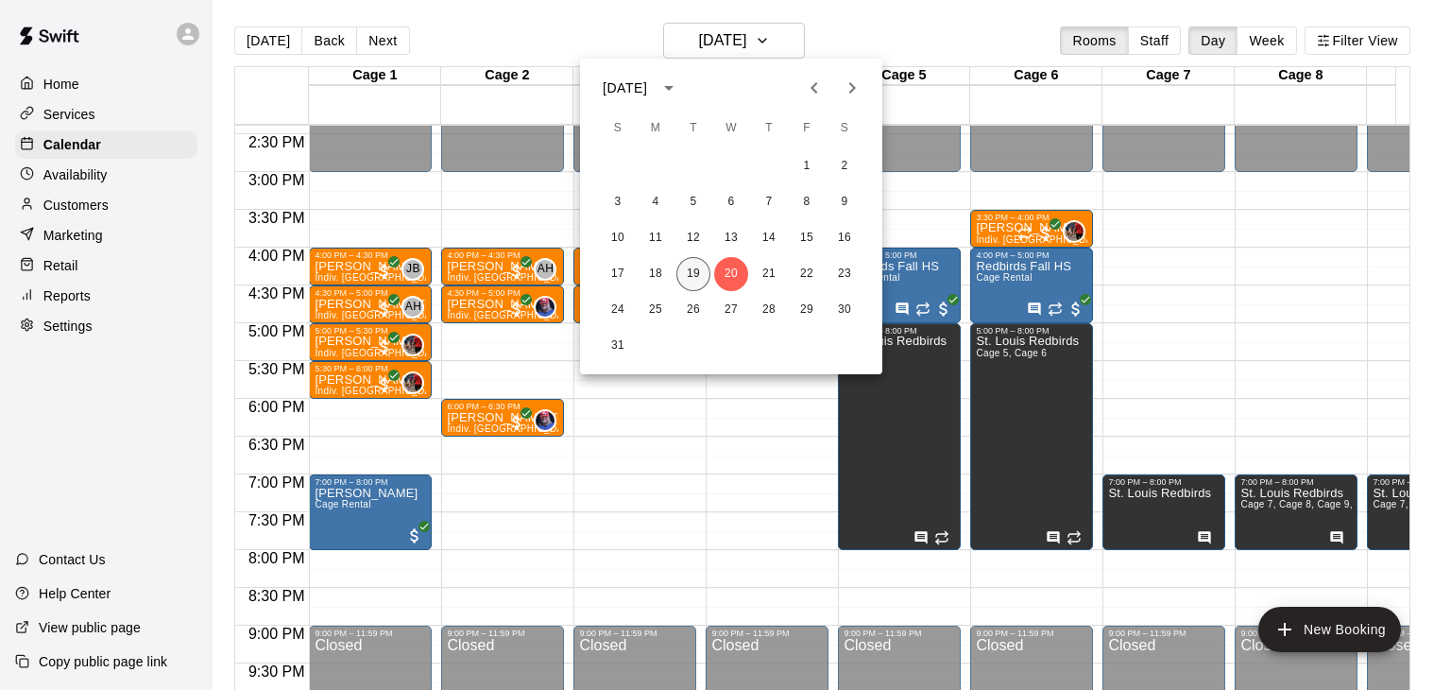
click at [693, 278] on button "19" at bounding box center [693, 274] width 34 height 34
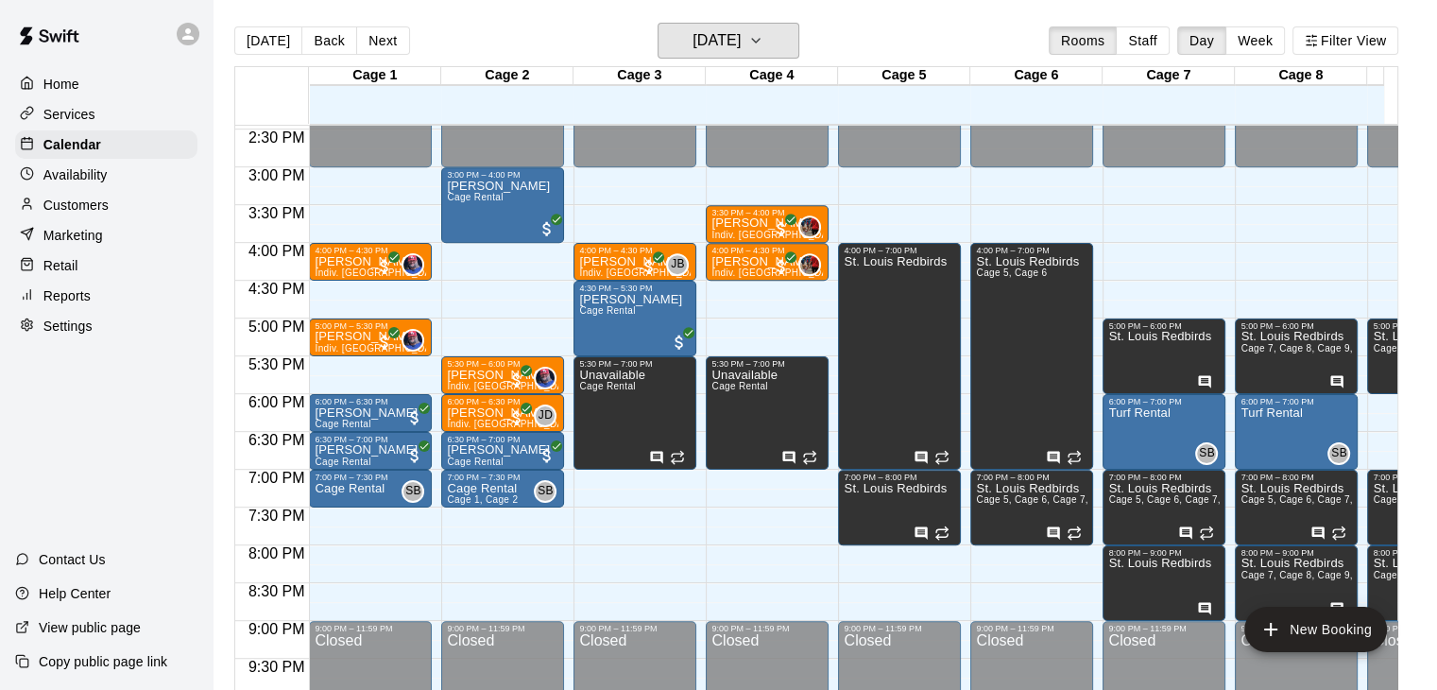
scroll to position [0, 327]
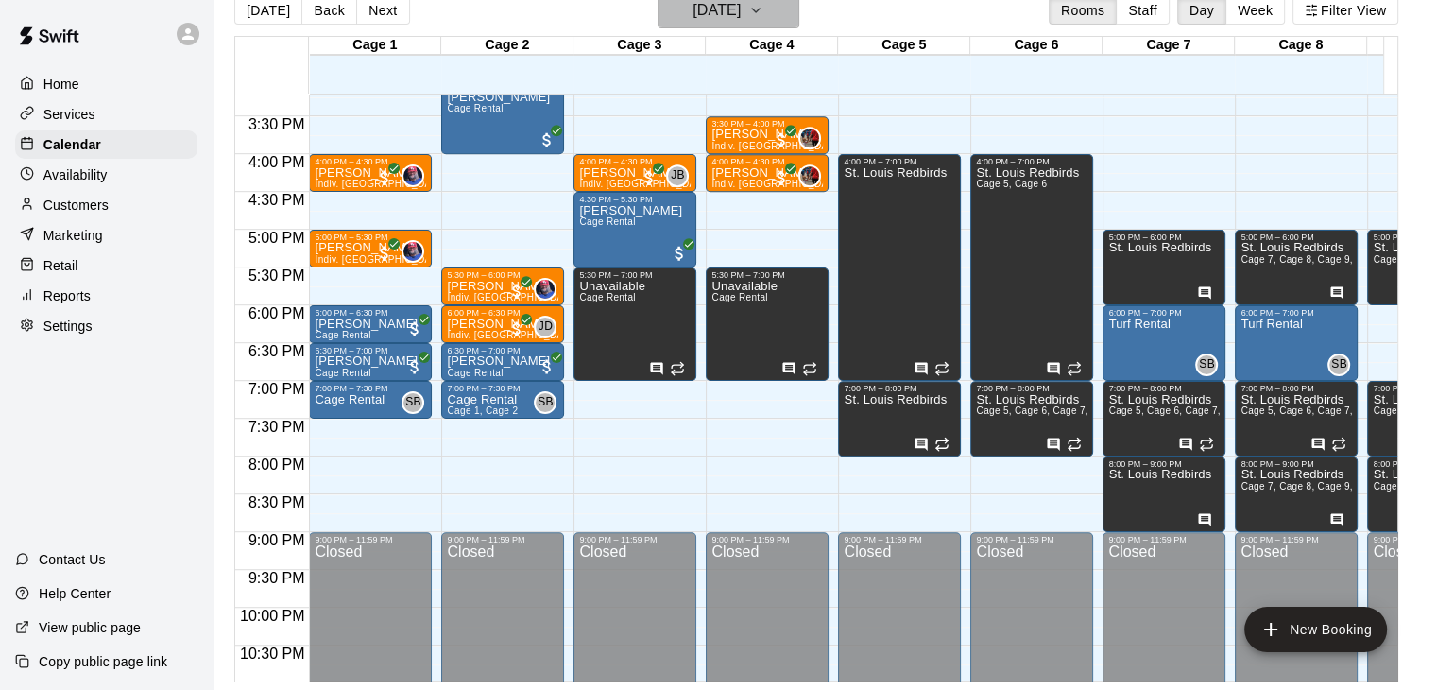
click at [741, 12] on h6 "[DATE]" at bounding box center [717, 10] width 48 height 26
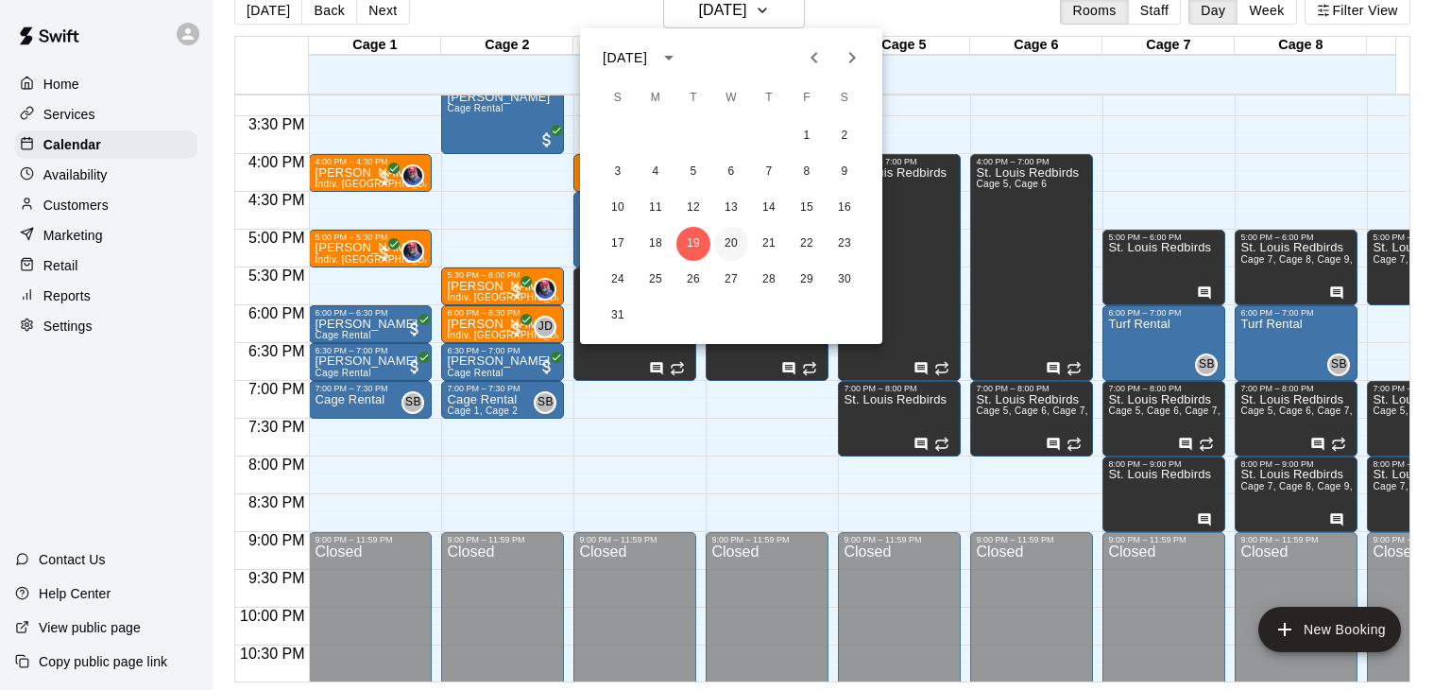
click at [729, 235] on button "20" at bounding box center [731, 244] width 34 height 34
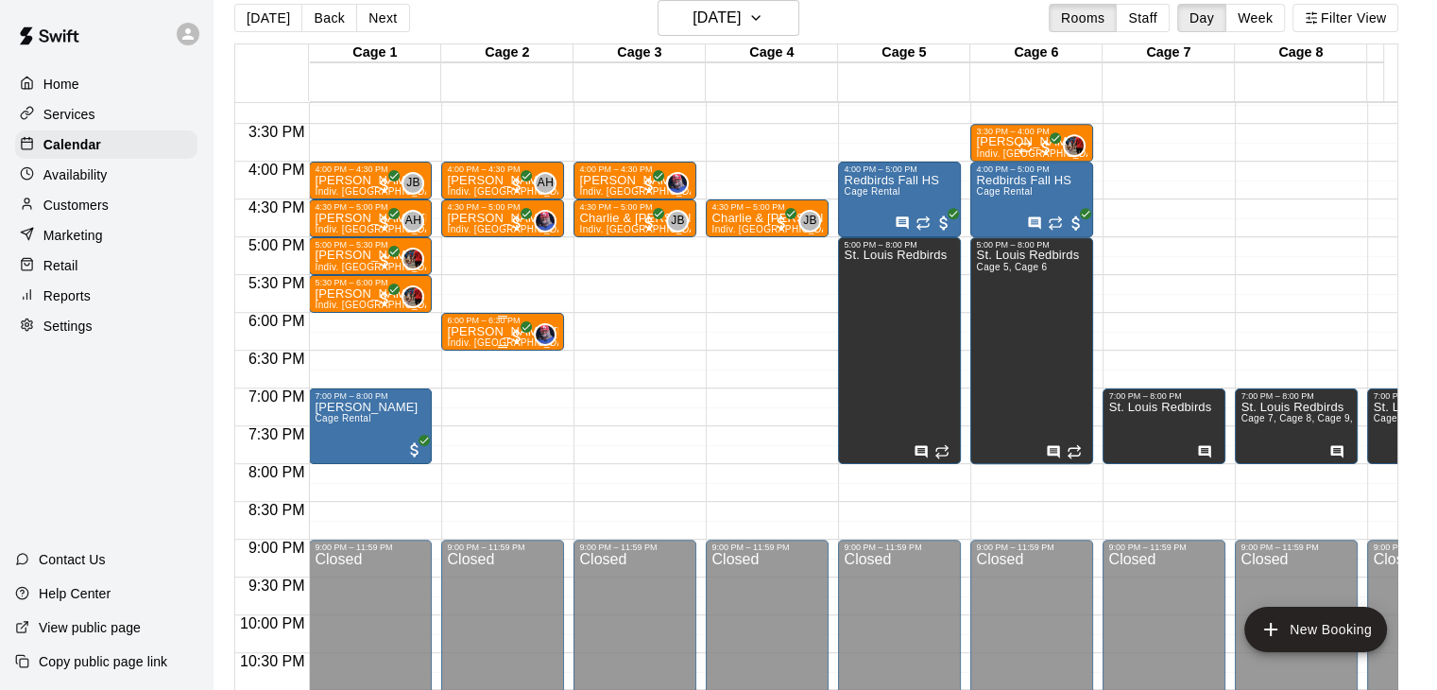
click at [502, 332] on p "[PERSON_NAME] [PERSON_NAME]" at bounding box center [502, 332] width 111 height 0
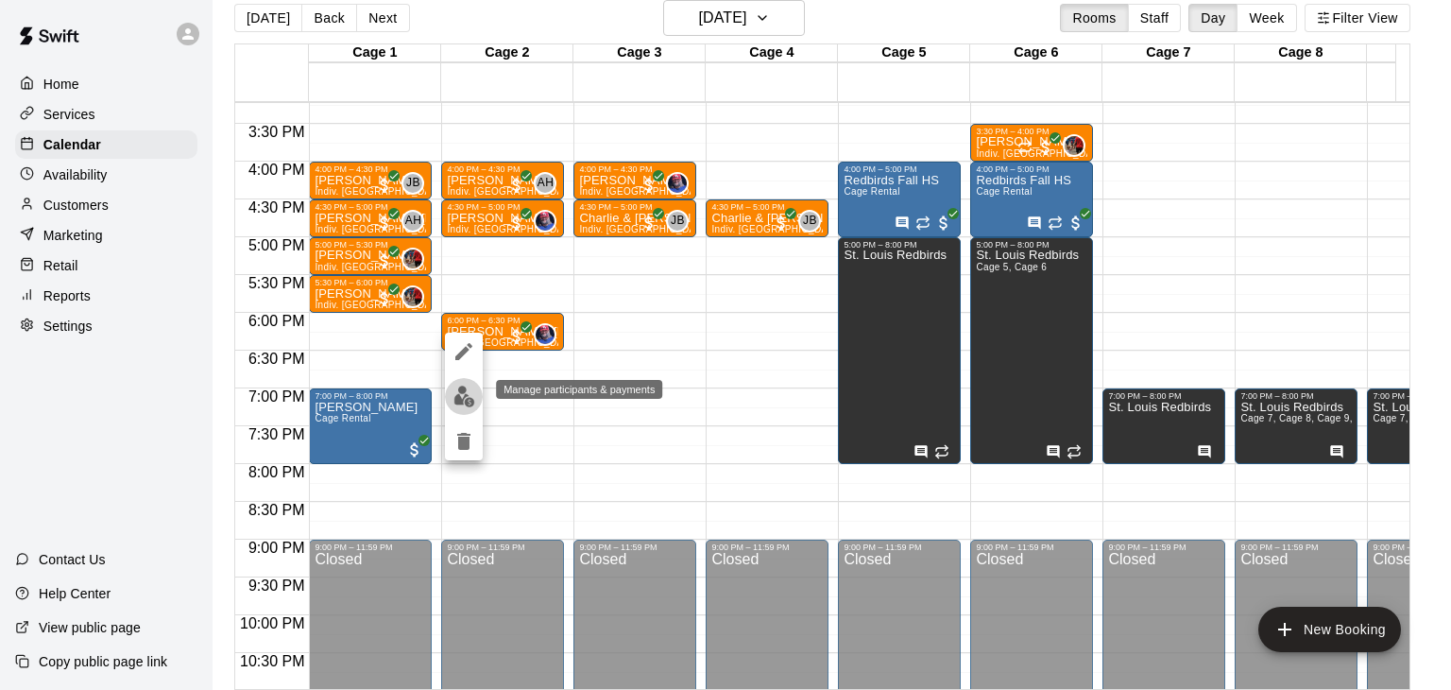
click at [460, 395] on img "edit" at bounding box center [465, 396] width 22 height 22
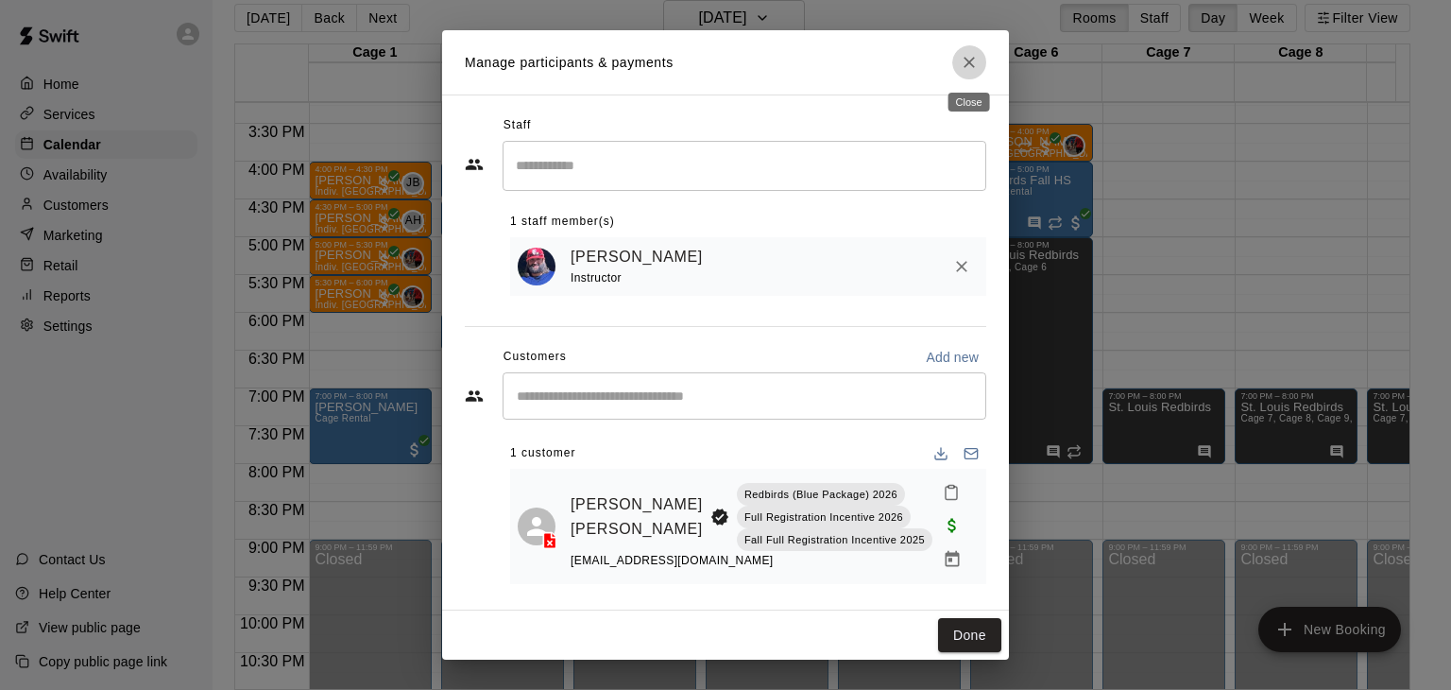
click at [974, 65] on icon "Close" at bounding box center [969, 62] width 19 height 19
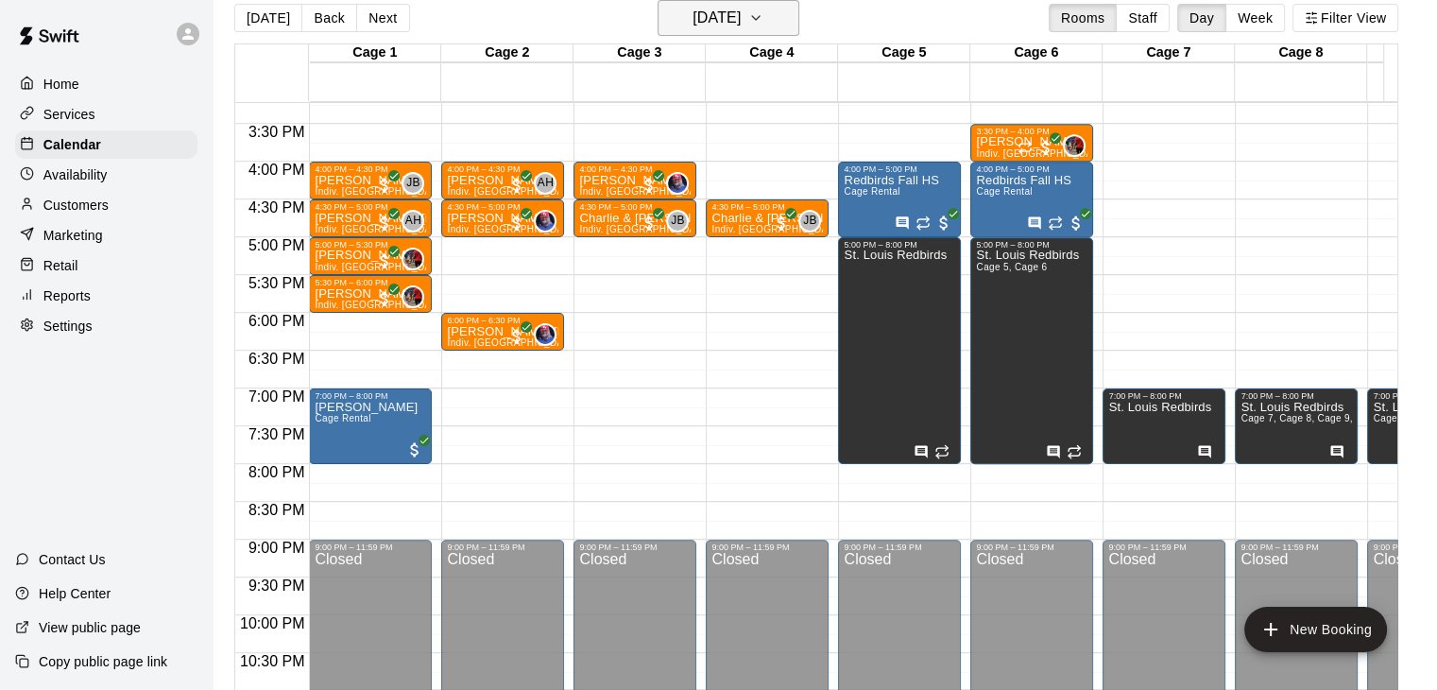
click at [763, 24] on icon "button" at bounding box center [755, 18] width 15 height 23
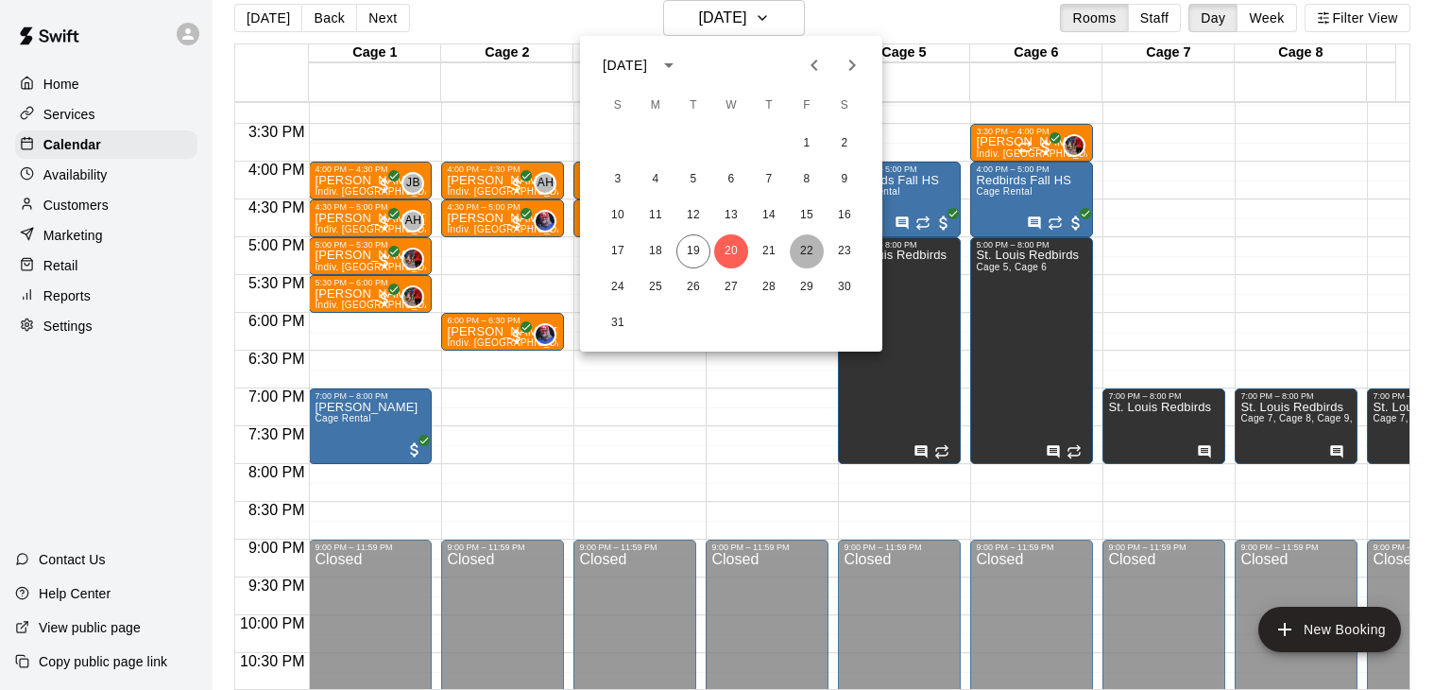
click at [792, 259] on button "22" at bounding box center [807, 251] width 34 height 34
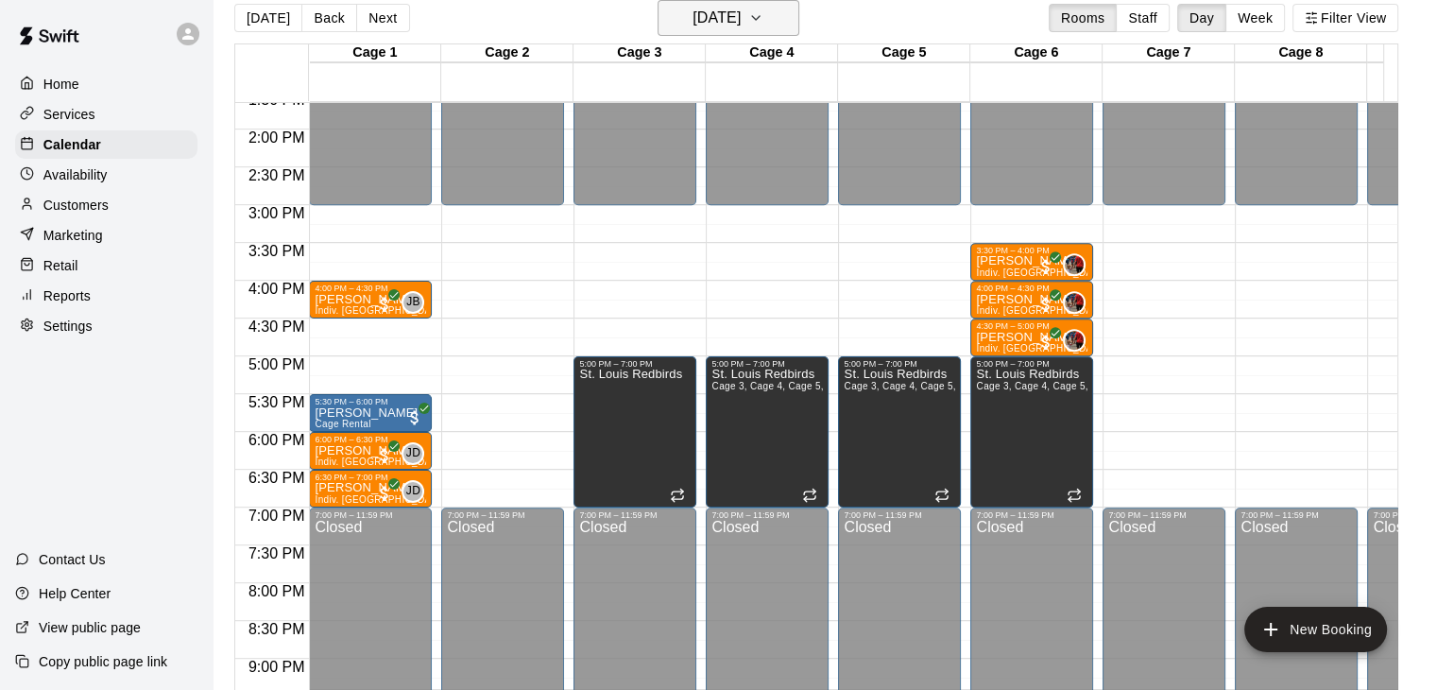
click at [706, 23] on h6 "[DATE]" at bounding box center [717, 18] width 48 height 26
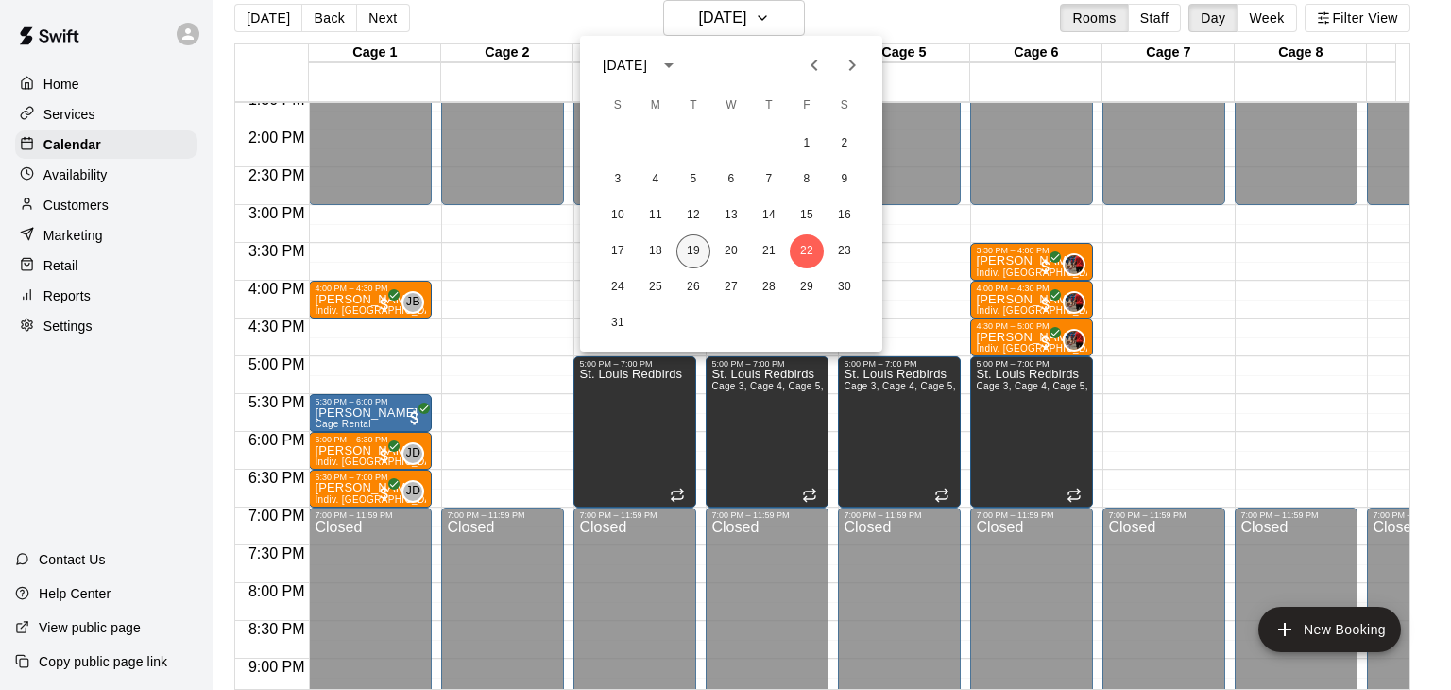
click at [692, 246] on button "19" at bounding box center [693, 251] width 34 height 34
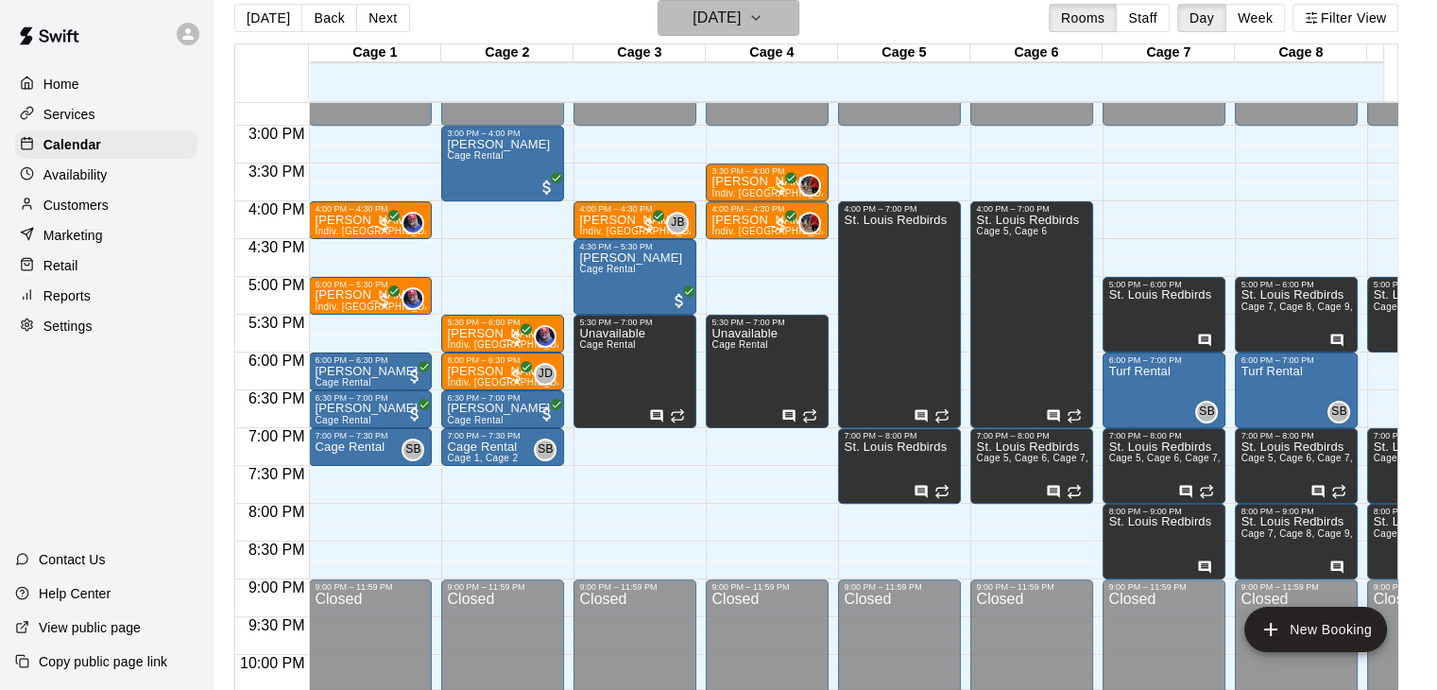
click at [727, 28] on h6 "[DATE]" at bounding box center [717, 18] width 48 height 26
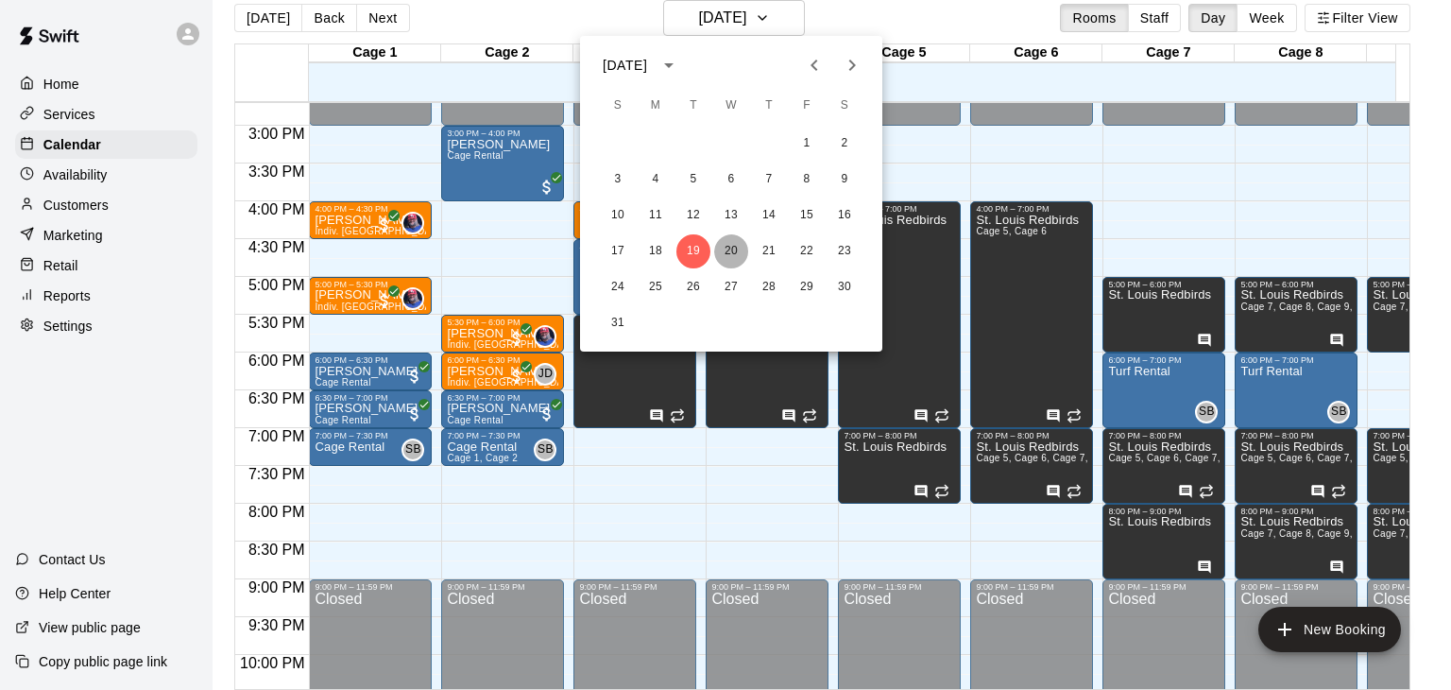
click at [729, 243] on button "20" at bounding box center [731, 251] width 34 height 34
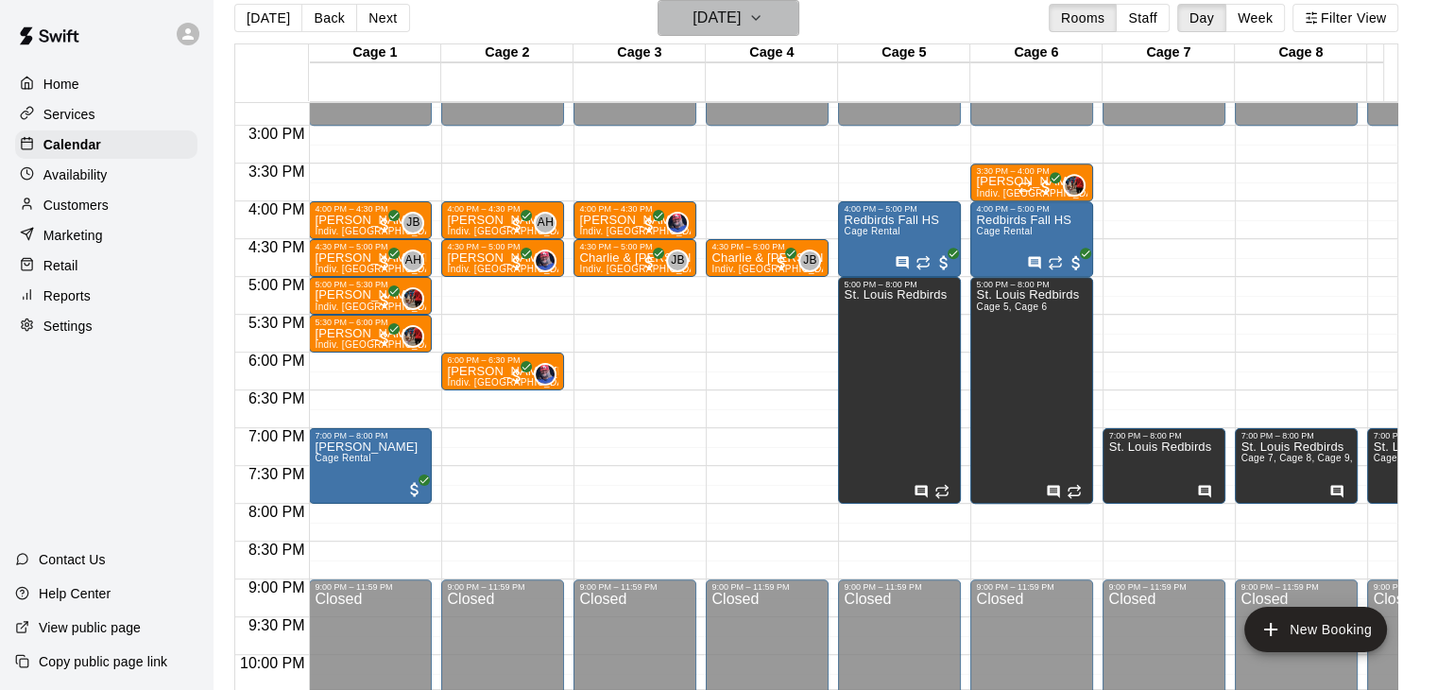
click at [693, 13] on h6 "[DATE]" at bounding box center [717, 18] width 48 height 26
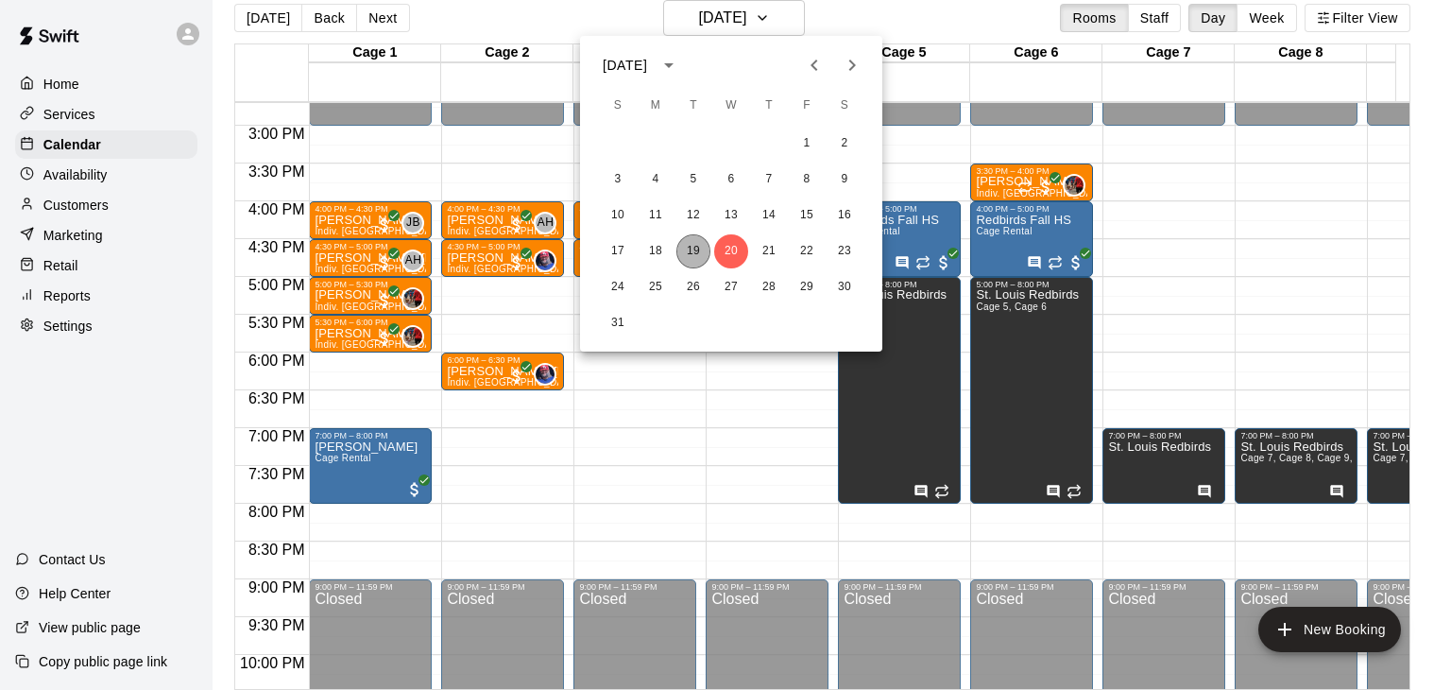
click at [692, 248] on button "19" at bounding box center [693, 251] width 34 height 34
